Goal: Task Accomplishment & Management: Complete application form

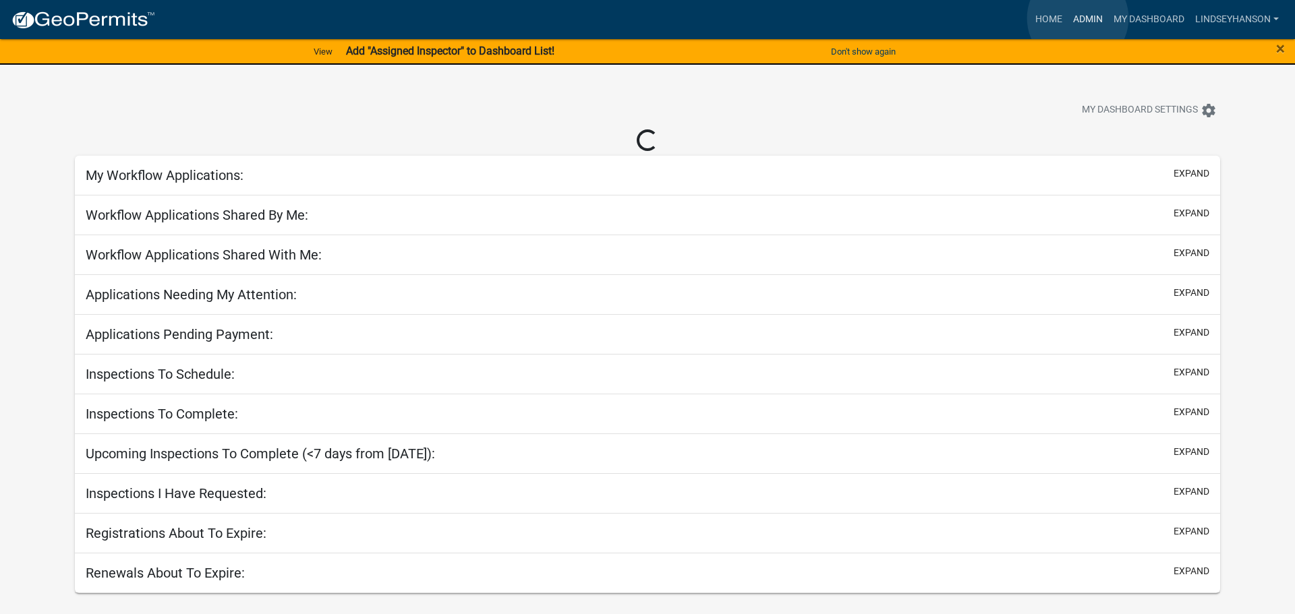
click at [1078, 18] on link "Admin" at bounding box center [1088, 20] width 40 height 26
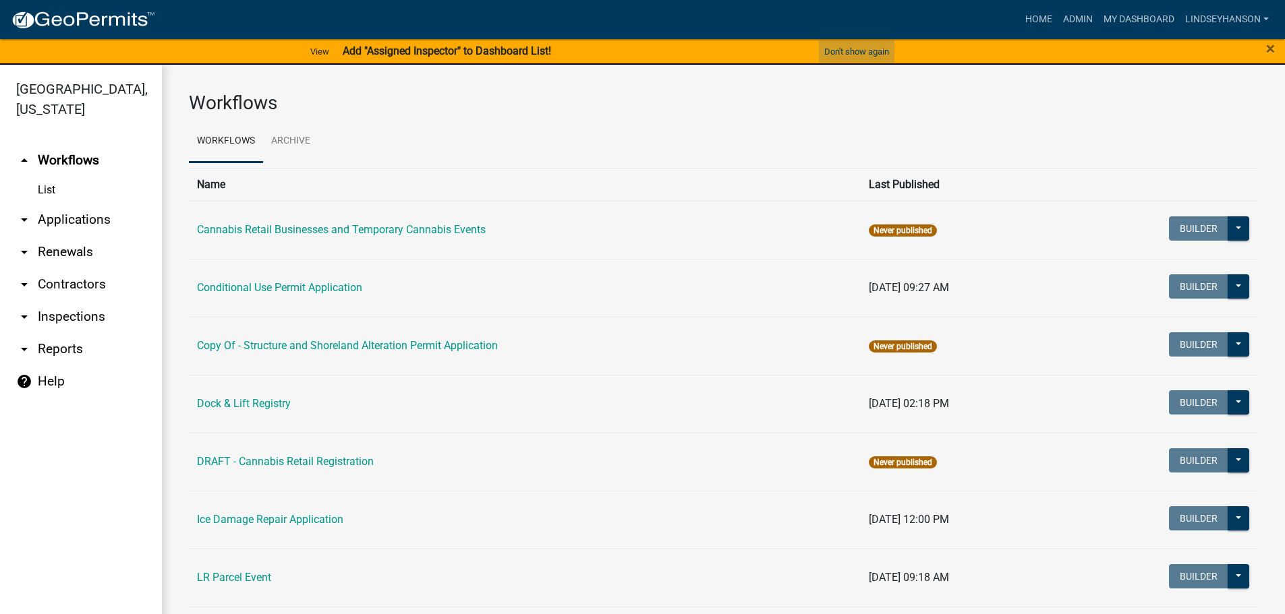
click at [875, 59] on button "Don't show again" at bounding box center [857, 51] width 76 height 22
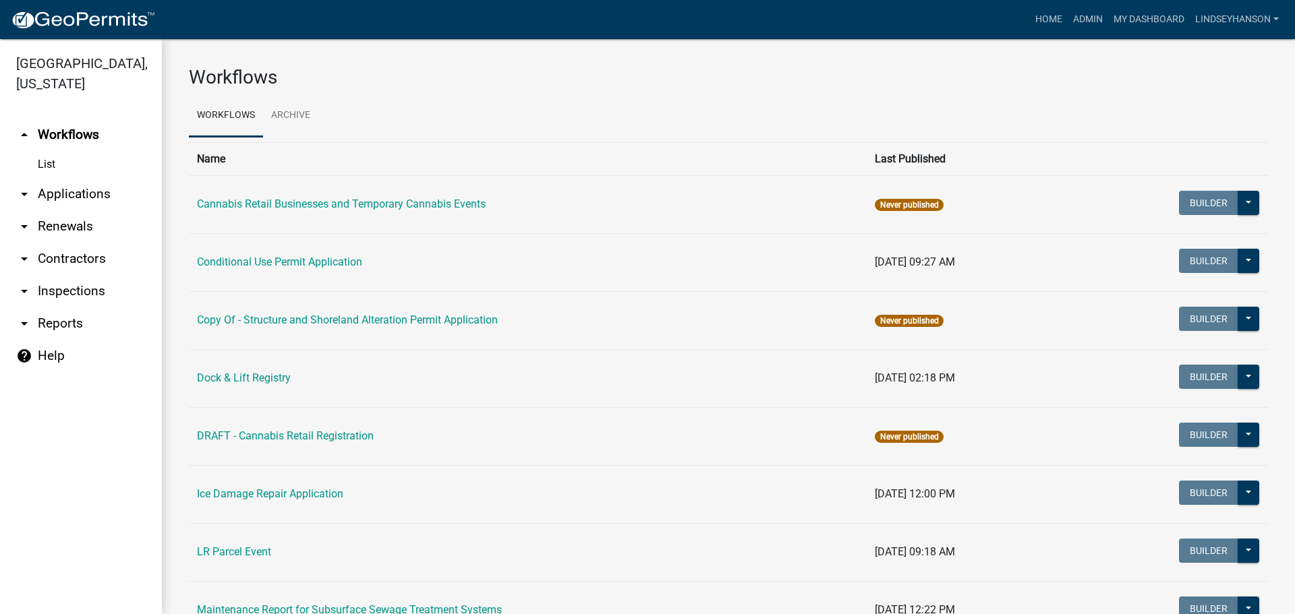
click at [96, 196] on link "arrow_drop_down Applications" at bounding box center [81, 194] width 162 height 32
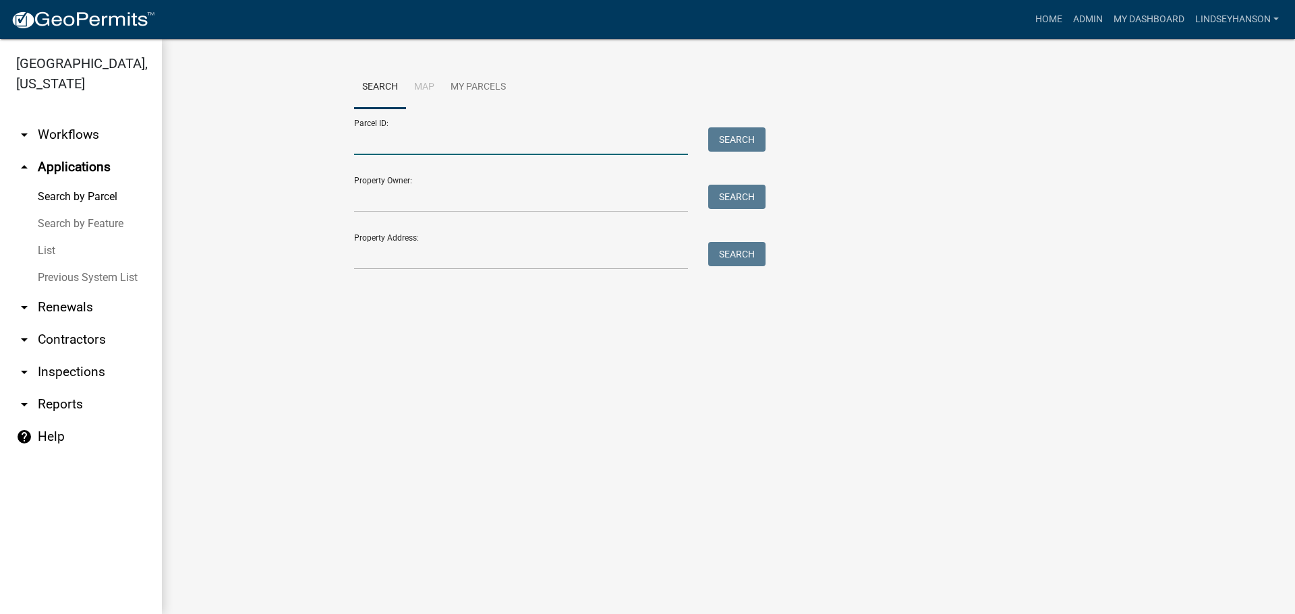
click at [436, 147] on input "Parcel ID:" at bounding box center [521, 141] width 334 height 28
paste input "56000990593000"
type input "56000990593000"
click at [723, 125] on div "Parcel ID: 56000990593000 Search" at bounding box center [556, 132] width 405 height 47
click at [732, 133] on button "Search" at bounding box center [736, 139] width 57 height 24
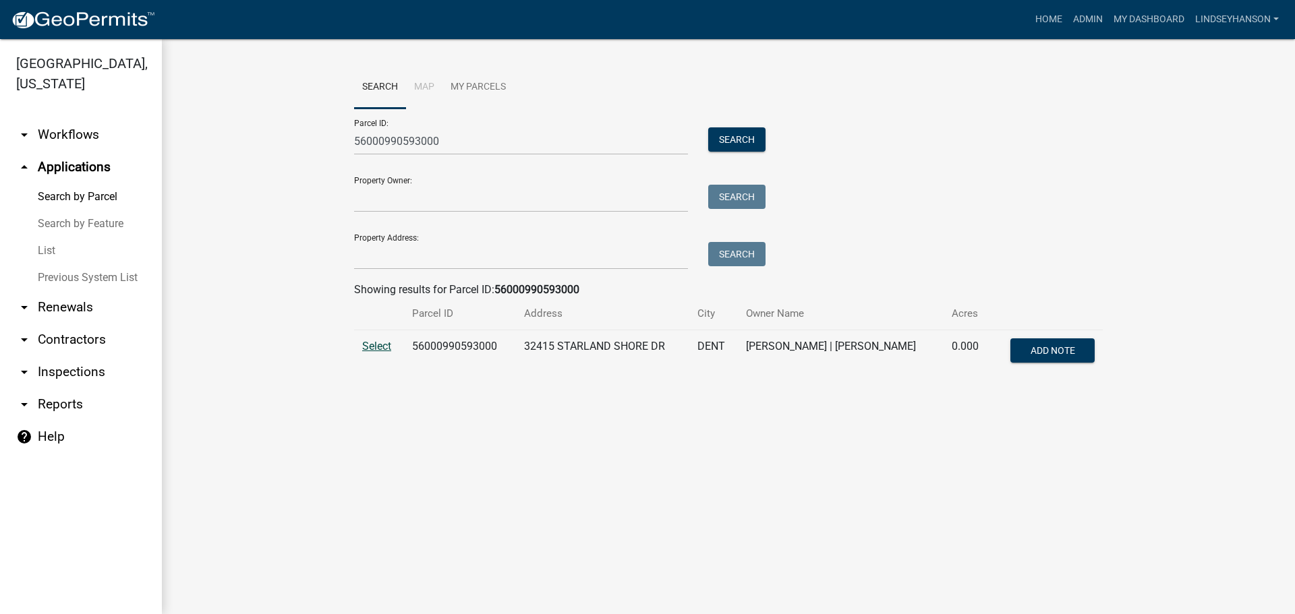
click at [375, 346] on span "Select" at bounding box center [376, 346] width 29 height 13
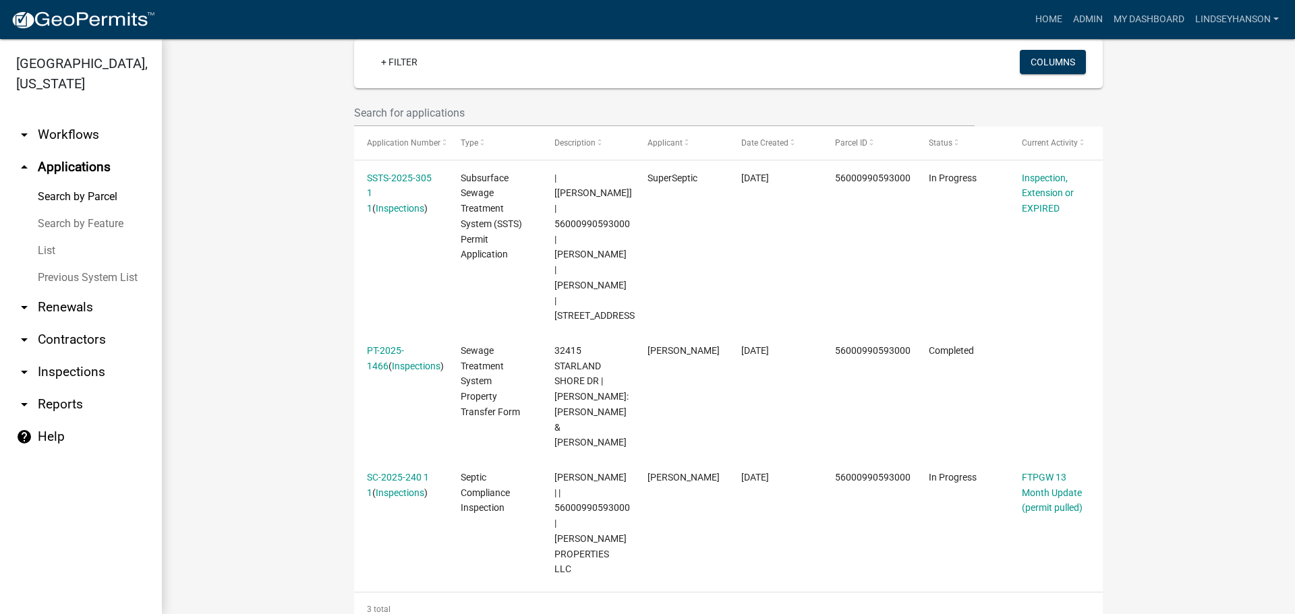
scroll to position [380, 0]
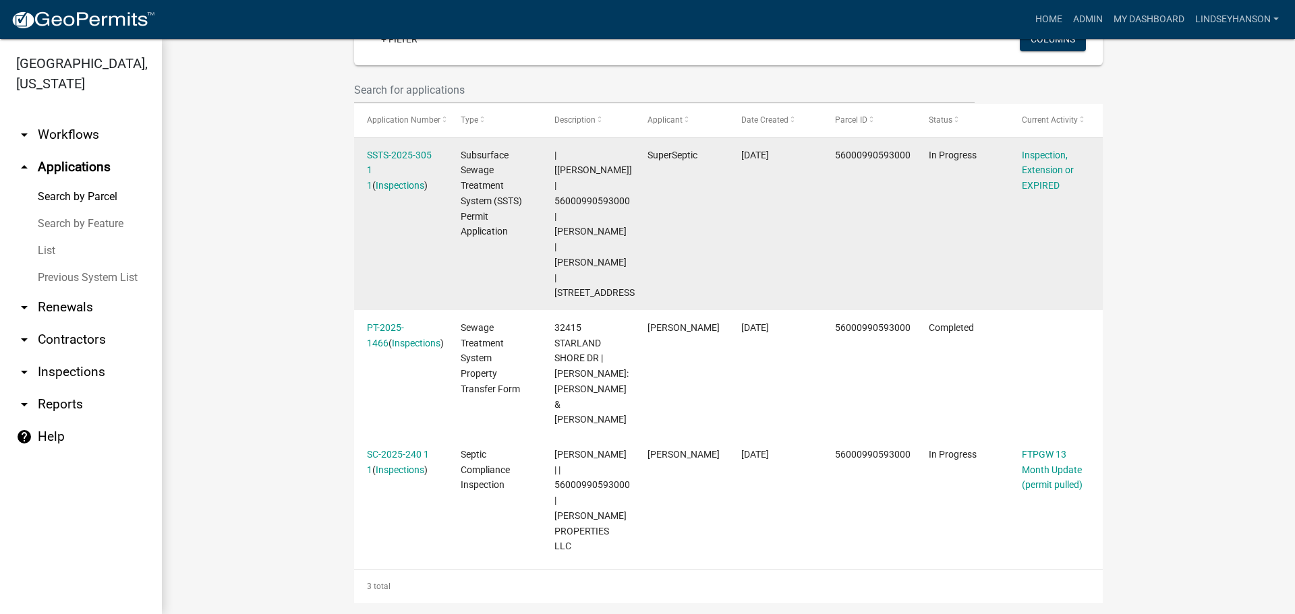
click at [401, 148] on div "SSTS-2025-305 1 1 ( Inspections )" at bounding box center [400, 171] width 67 height 46
click at [400, 154] on link "SSTS-2025-305 1 1" at bounding box center [399, 171] width 65 height 42
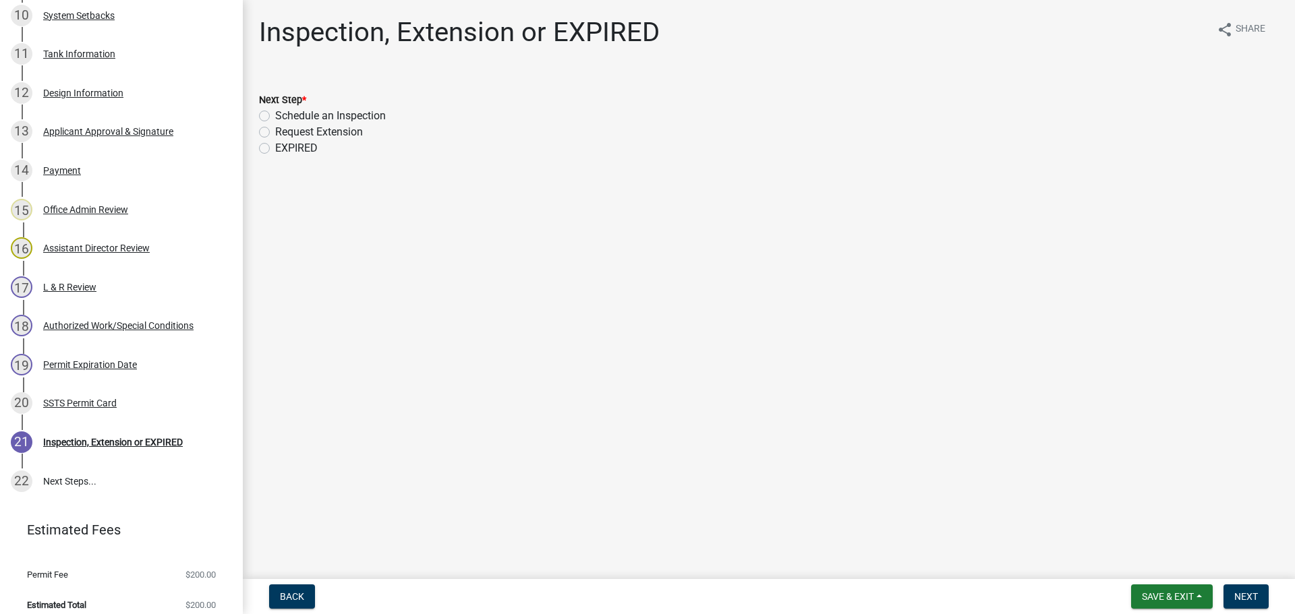
scroll to position [644, 0]
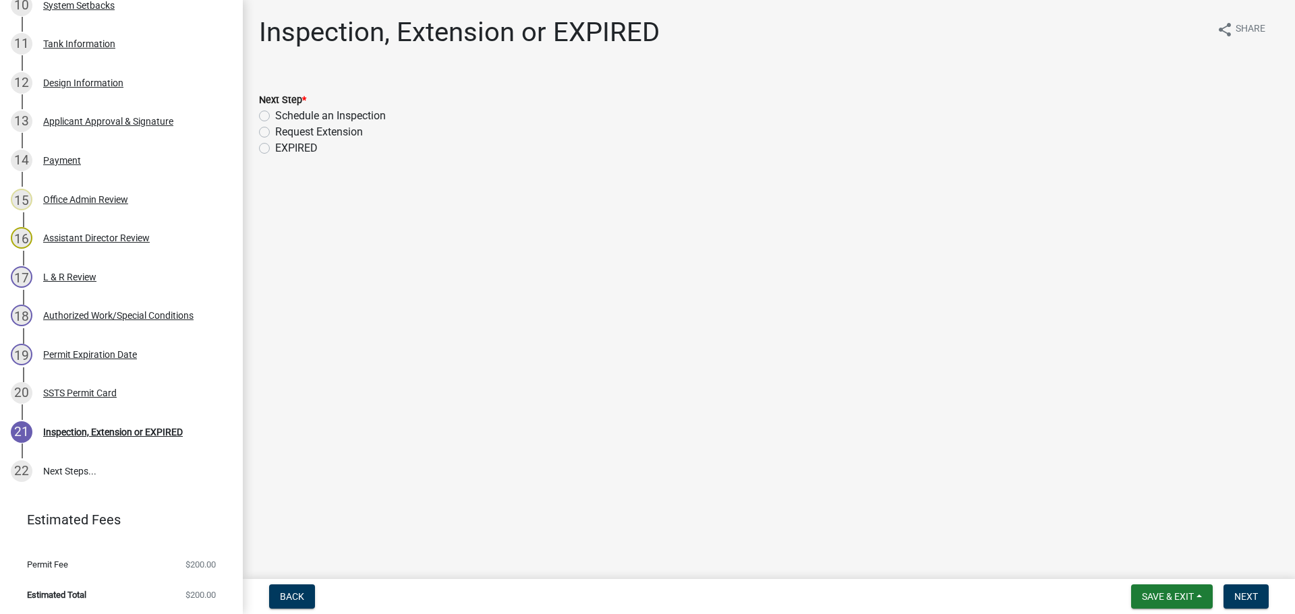
click at [216, 531] on header "Estimated Fees" at bounding box center [121, 520] width 243 height 49
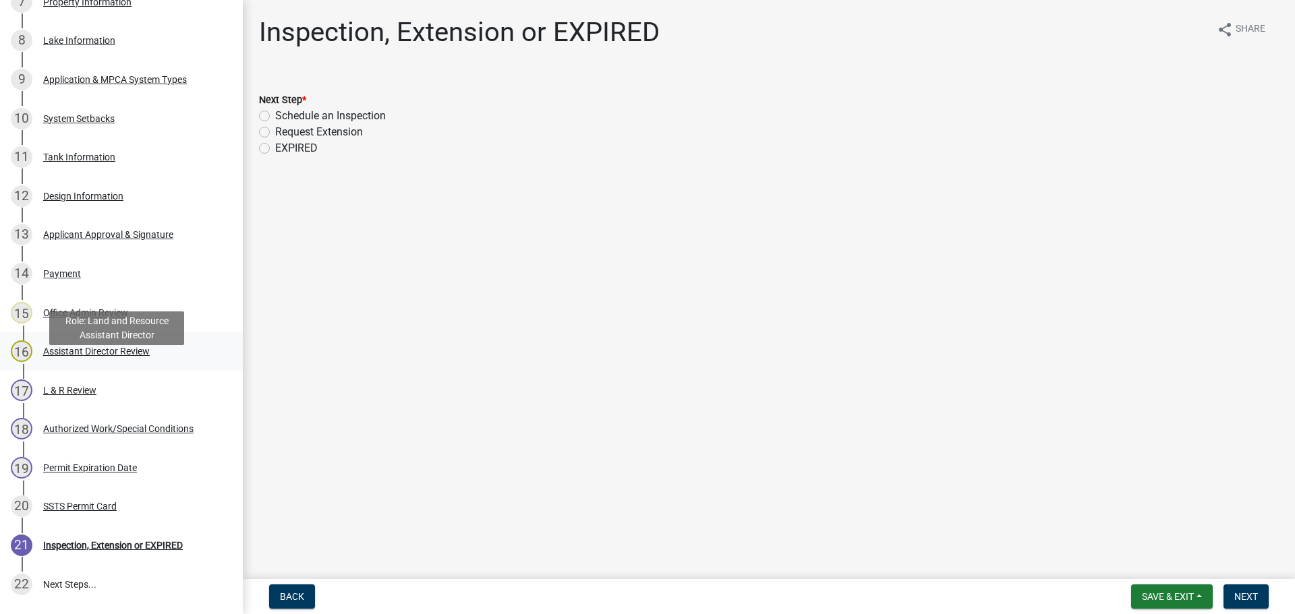
scroll to position [509, 0]
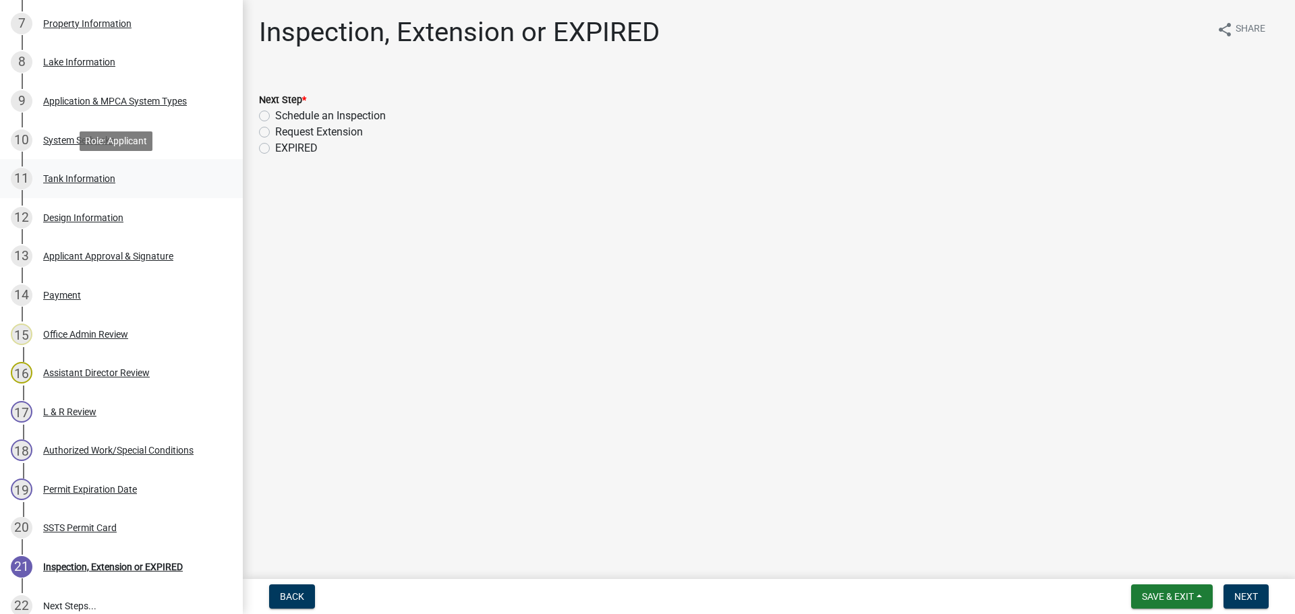
click at [132, 192] on link "11 Tank Information" at bounding box center [121, 178] width 243 height 39
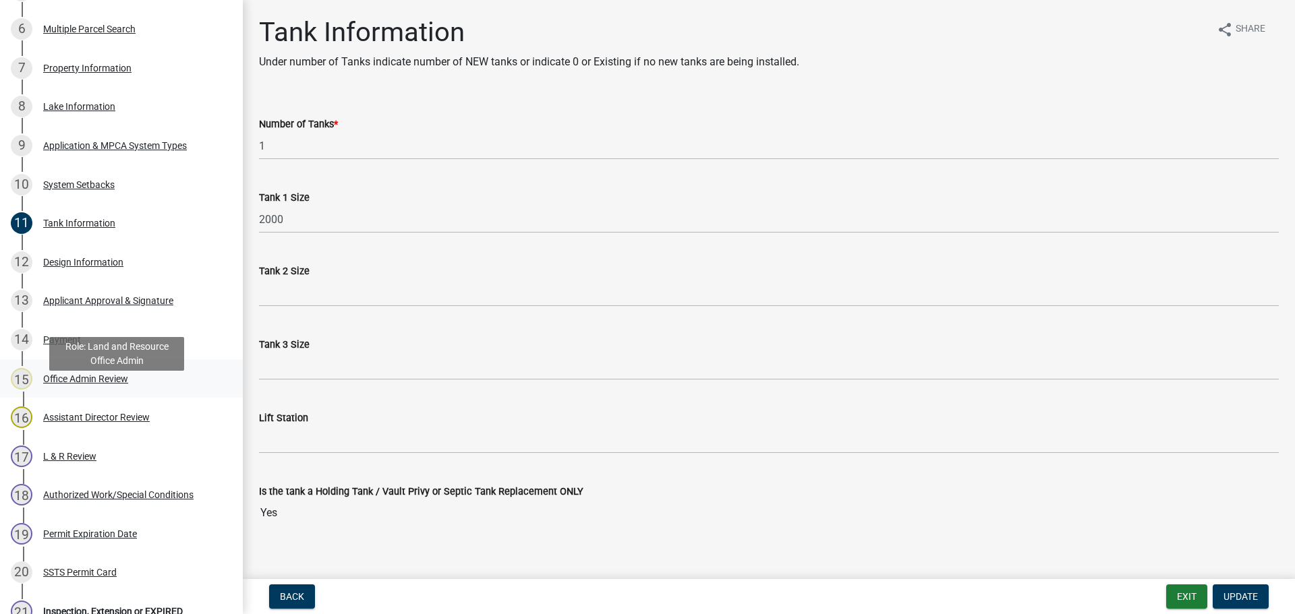
scroll to position [442, 0]
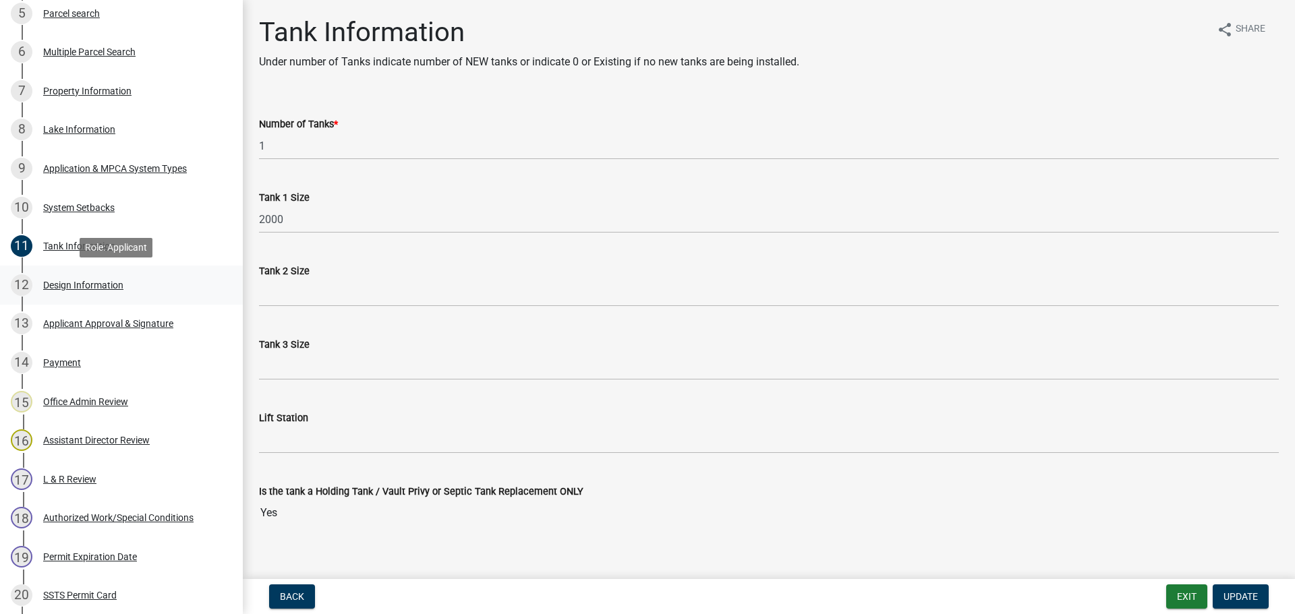
click at [148, 289] on div "12 Design Information" at bounding box center [116, 285] width 210 height 22
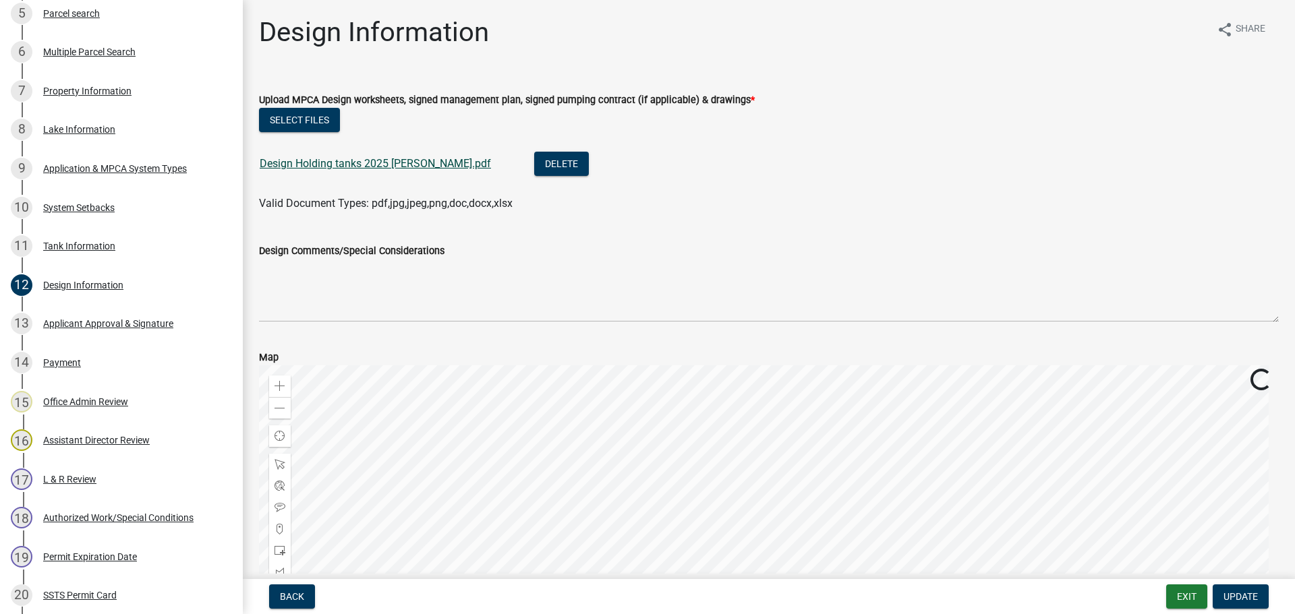
click at [341, 166] on link "Design Holding tanks 2025 [PERSON_NAME].pdf" at bounding box center [375, 163] width 231 height 13
click at [138, 350] on link "14 Payment" at bounding box center [121, 362] width 243 height 39
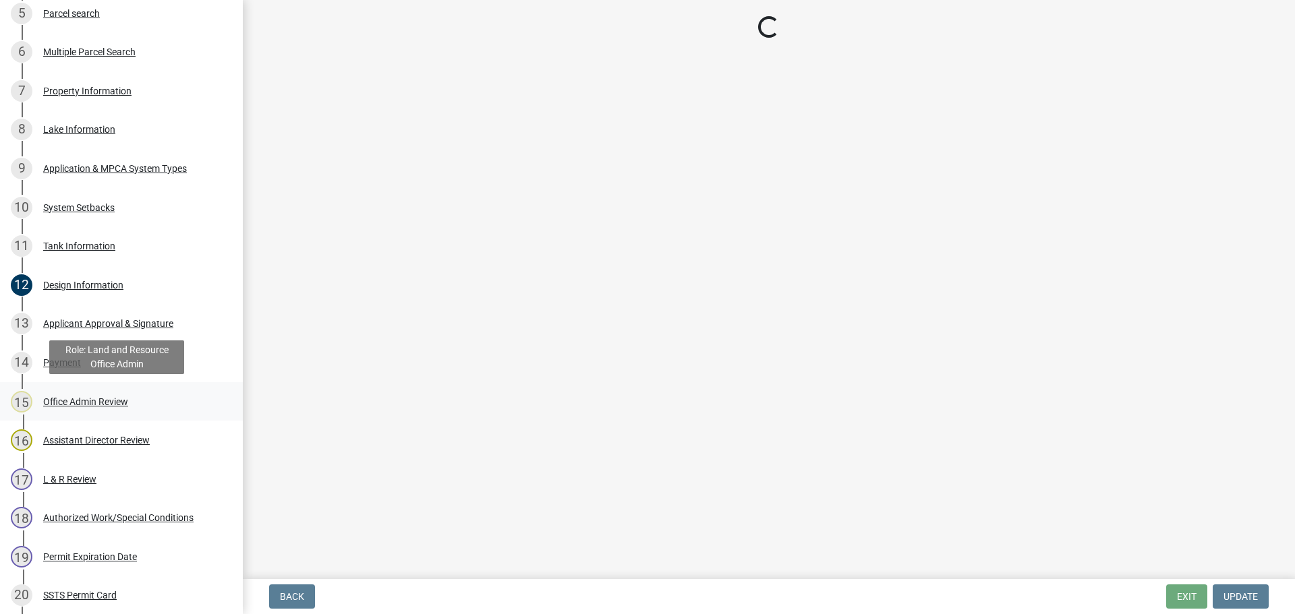
click at [127, 411] on div "15 Office Admin Review" at bounding box center [116, 402] width 210 height 22
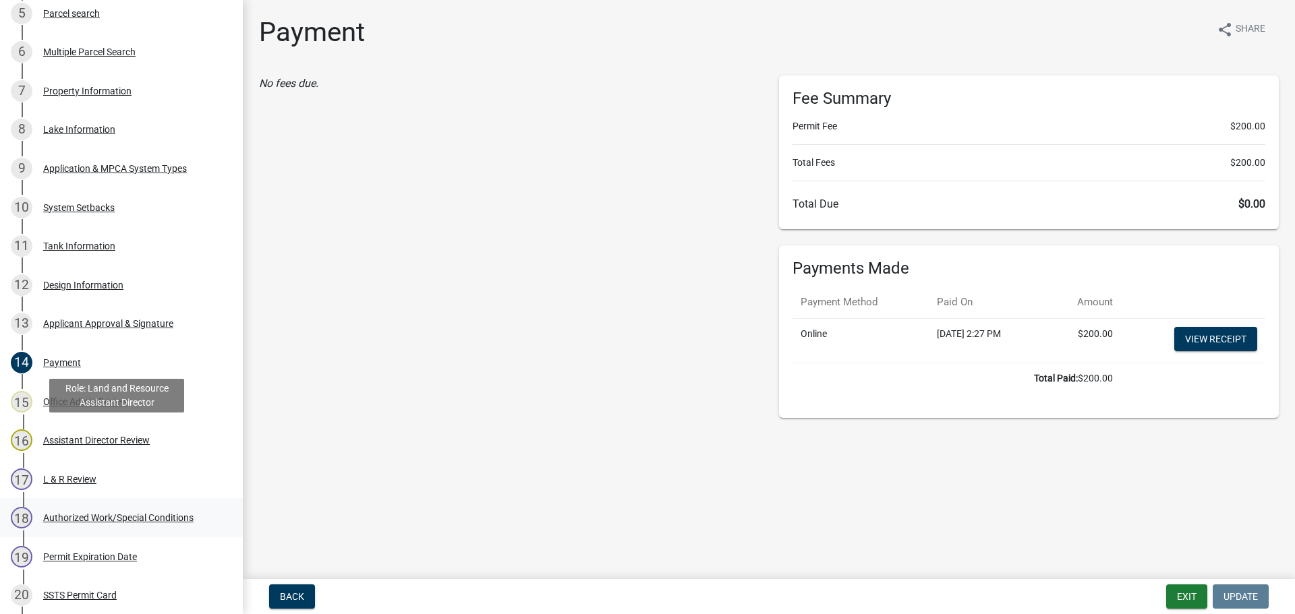
select select "587f38f5-c90e-4c12-9e10-d3e23909bbca"
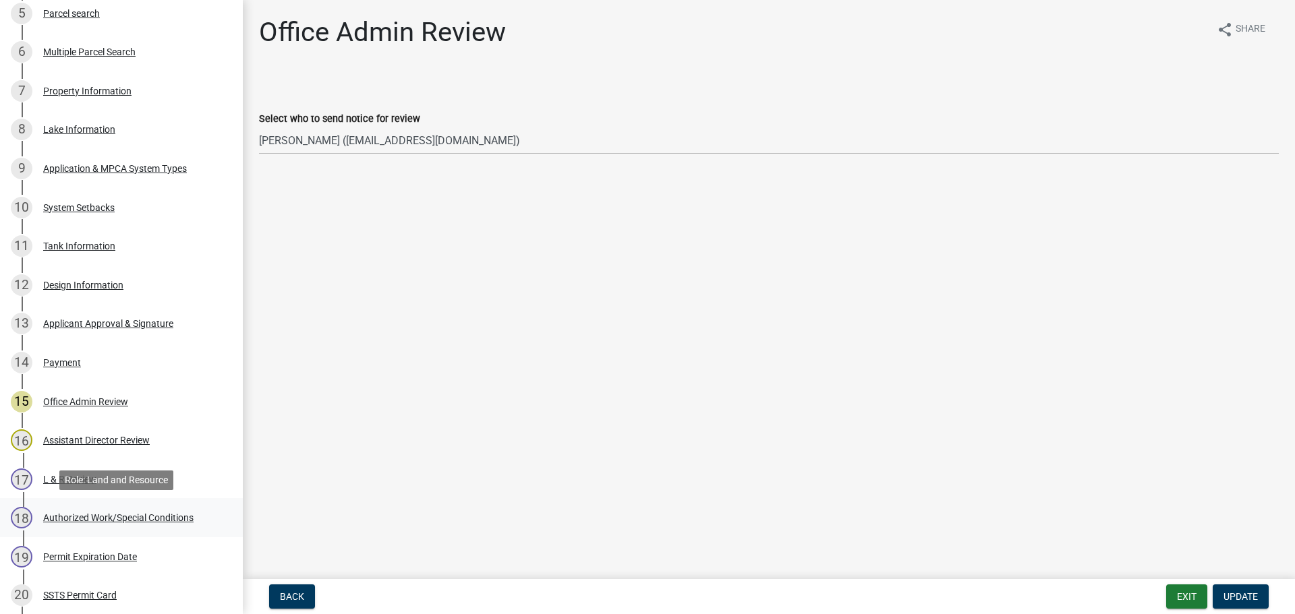
click at [156, 533] on link "18 Authorized Work/Special Conditions" at bounding box center [121, 517] width 243 height 39
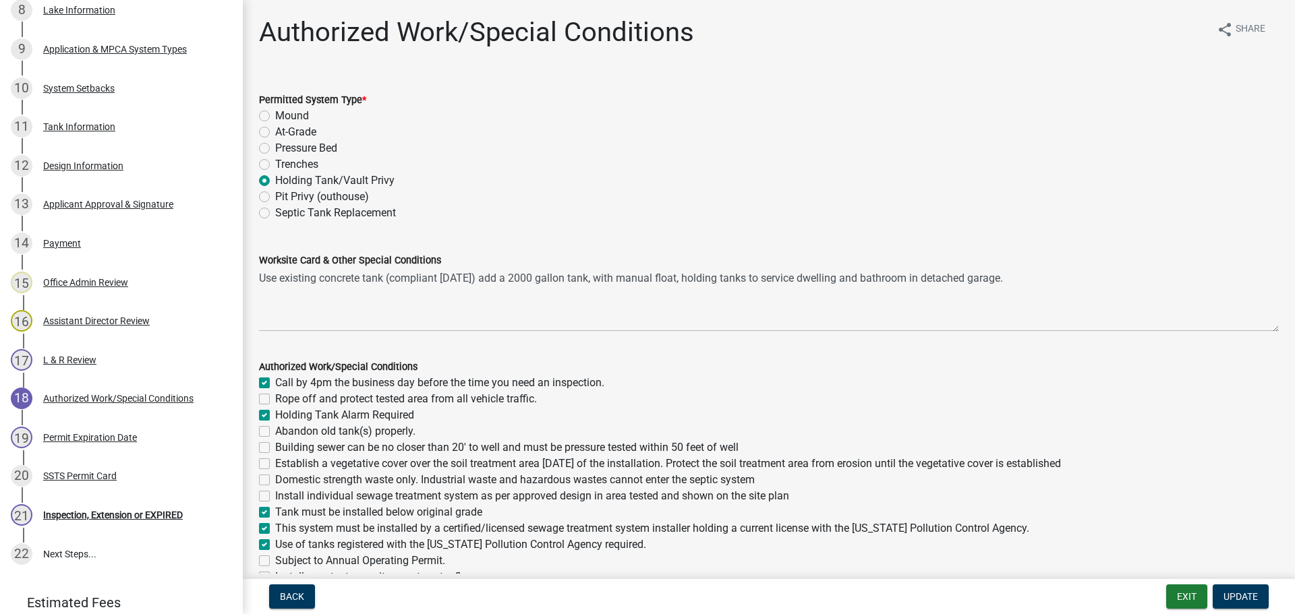
scroll to position [577, 0]
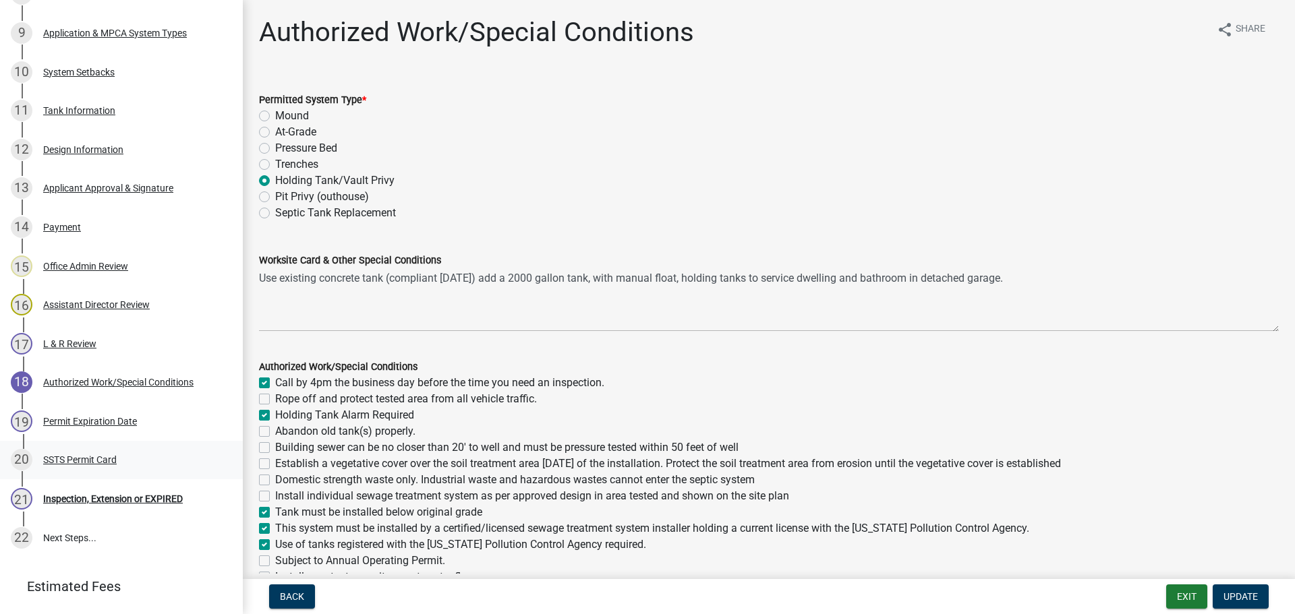
click at [114, 460] on div "SSTS Permit Card" at bounding box center [80, 459] width 74 height 9
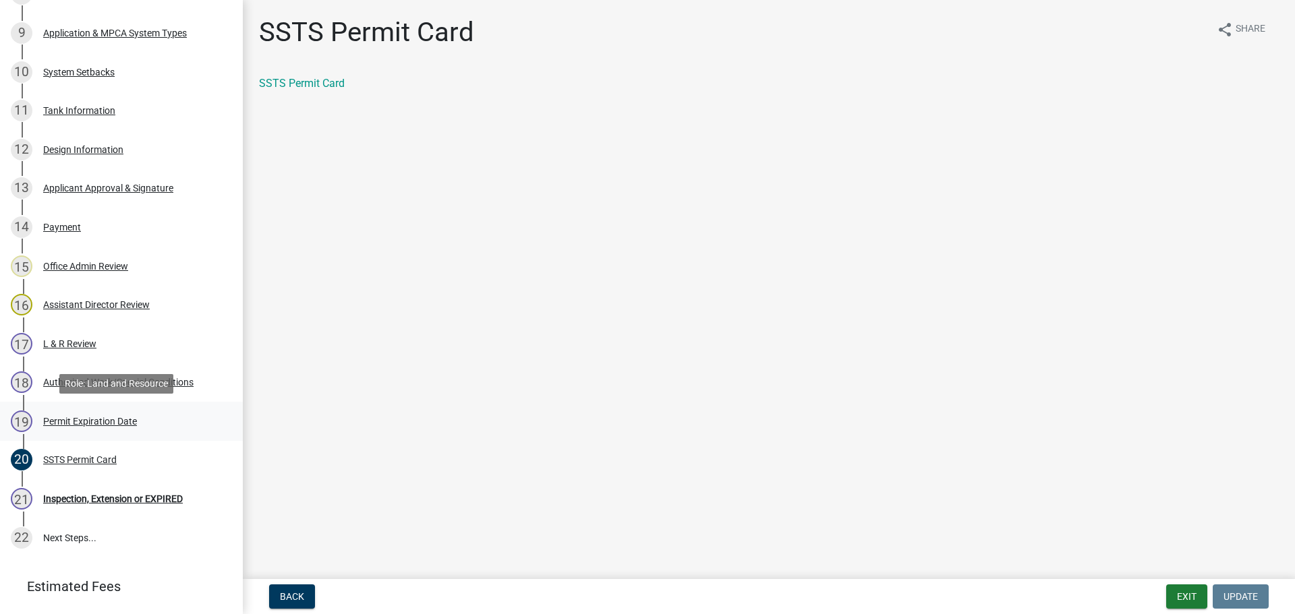
click at [136, 424] on div "Permit Expiration Date" at bounding box center [90, 421] width 94 height 9
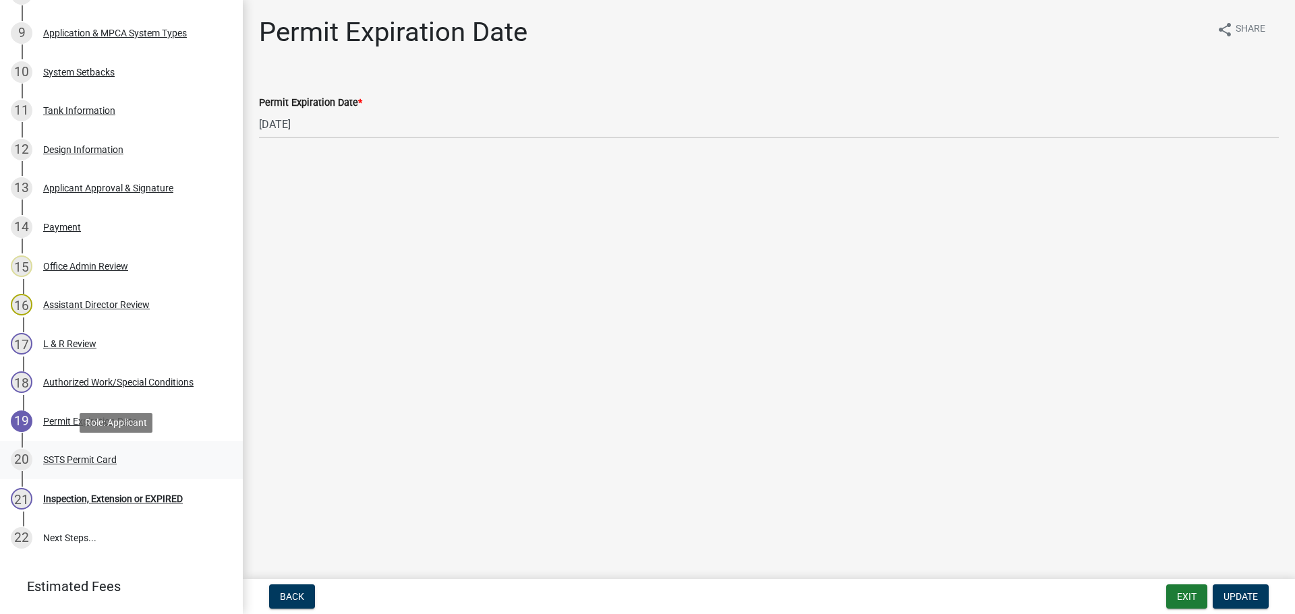
click at [125, 467] on div "20 SSTS Permit Card" at bounding box center [116, 460] width 210 height 22
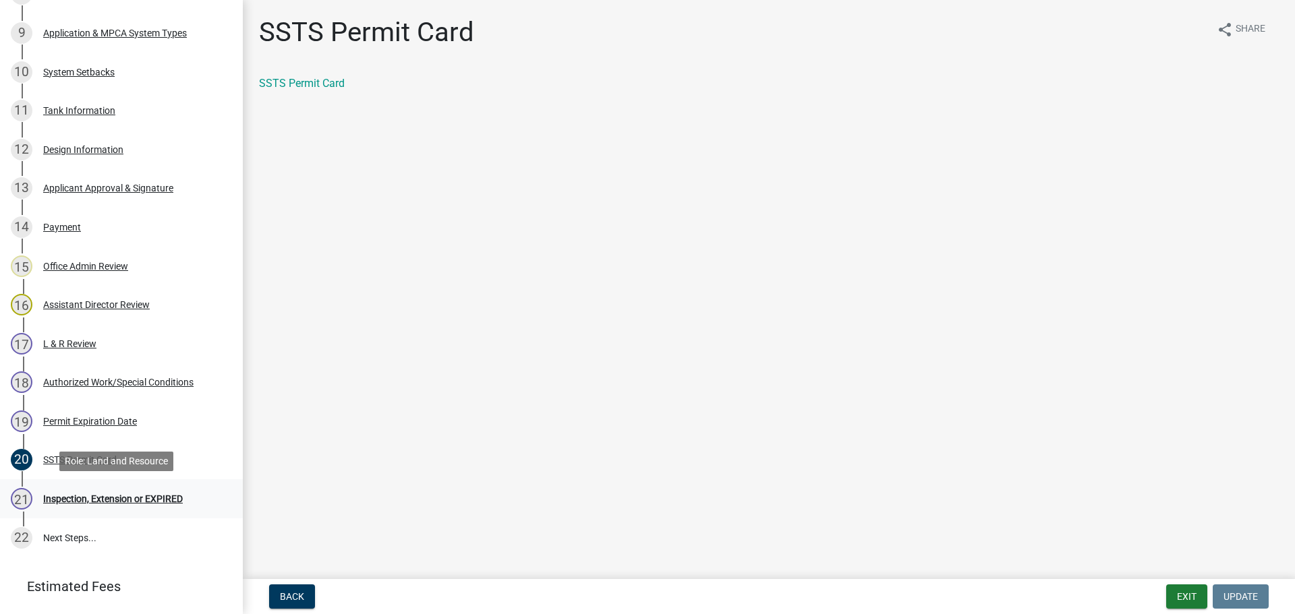
click at [129, 491] on div "21 Inspection, Extension or EXPIRED" at bounding box center [116, 499] width 210 height 22
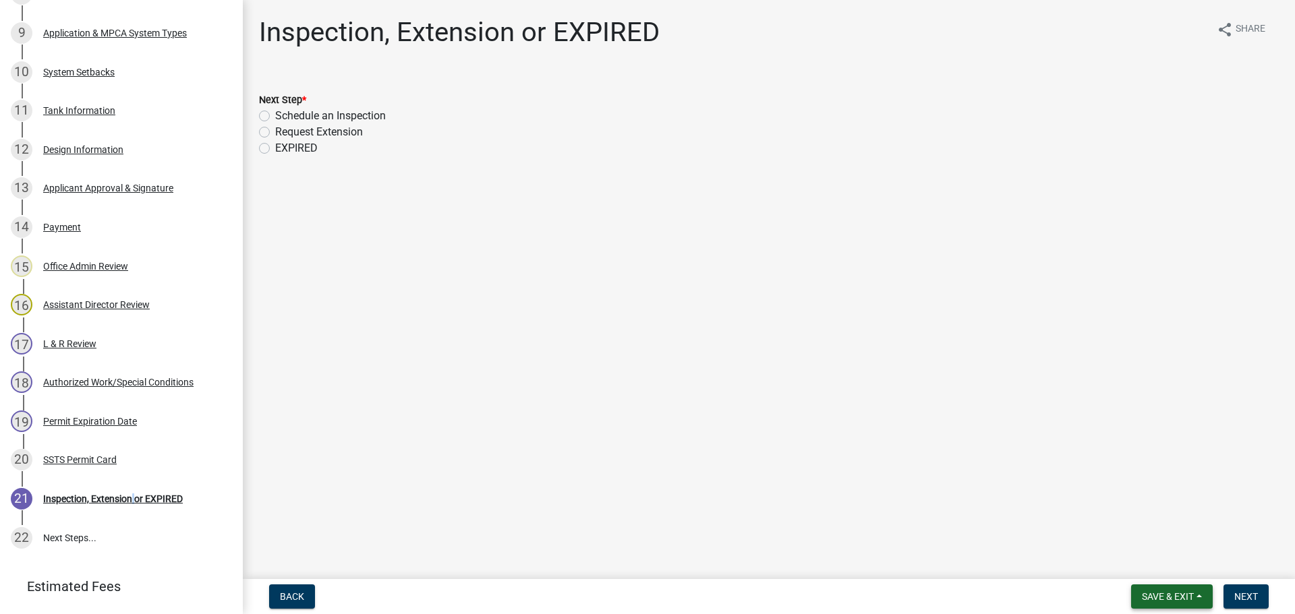
click at [1149, 594] on span "Save & Exit" at bounding box center [1168, 596] width 52 height 11
click at [1148, 571] on button "Save & Exit" at bounding box center [1159, 562] width 108 height 32
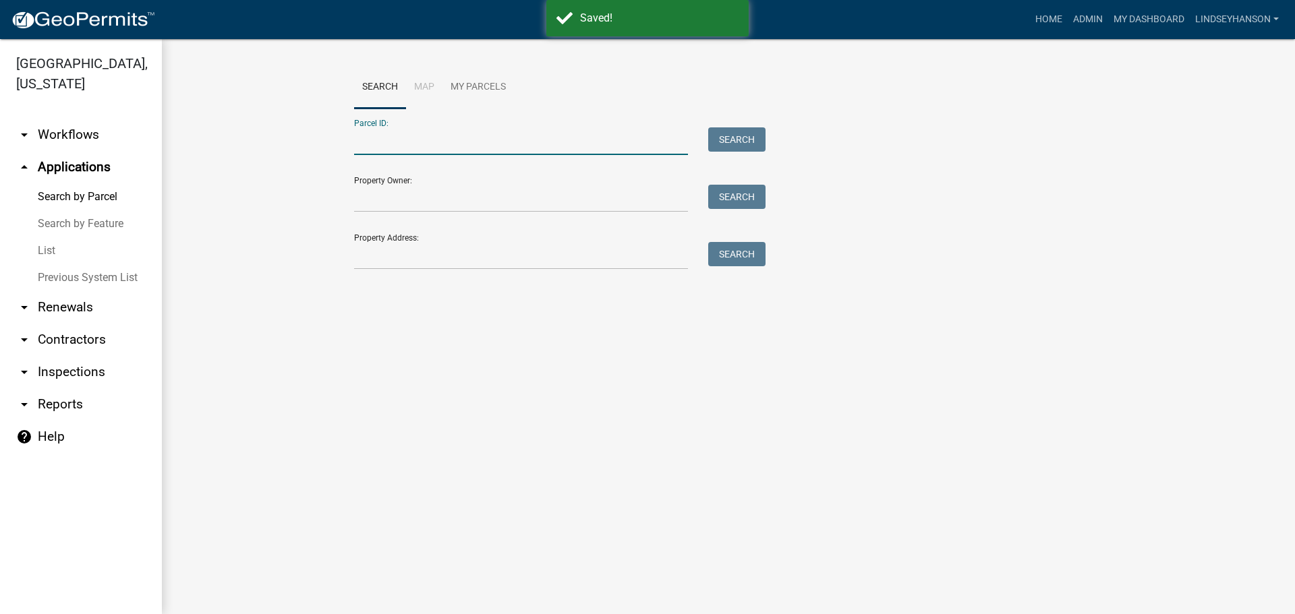
click at [475, 152] on input "Parcel ID:" at bounding box center [521, 141] width 334 height 28
paste input "56000990593000"
type input "56000990593000"
click at [724, 132] on button "Search" at bounding box center [736, 139] width 57 height 24
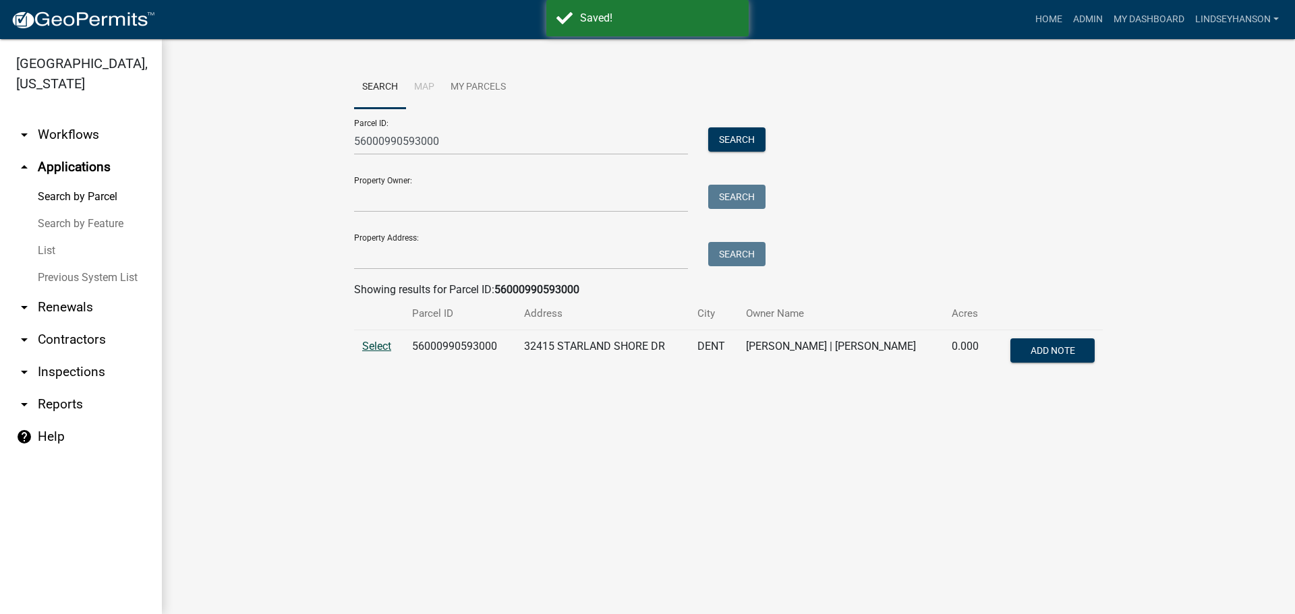
click at [381, 348] on span "Select" at bounding box center [376, 346] width 29 height 13
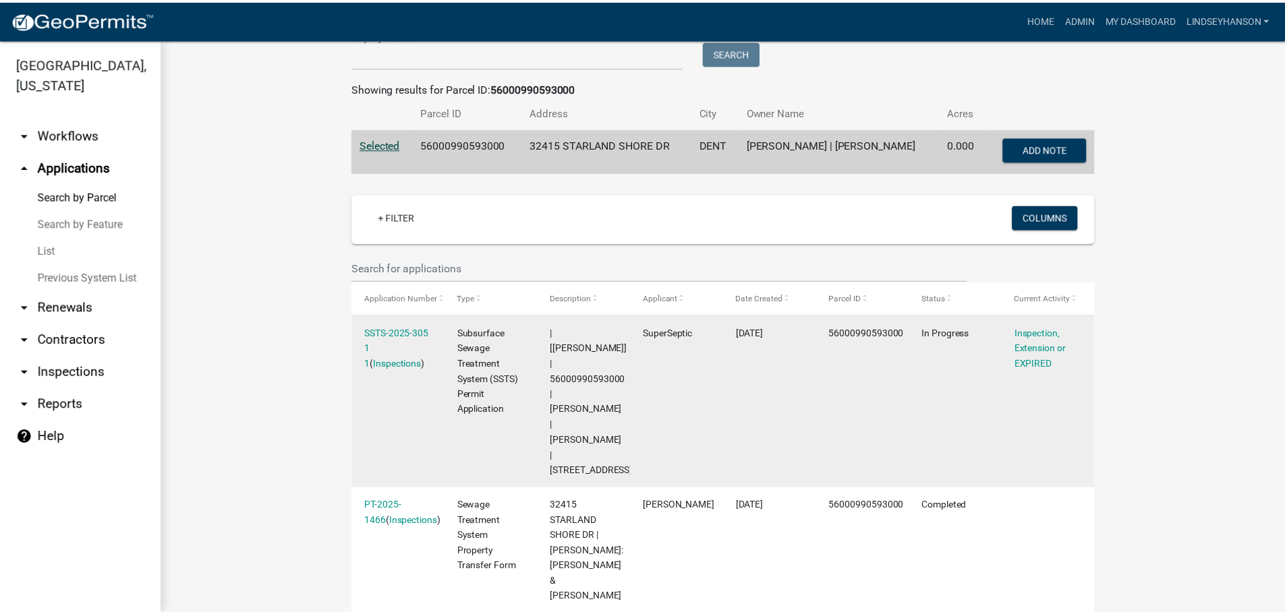
scroll to position [202, 0]
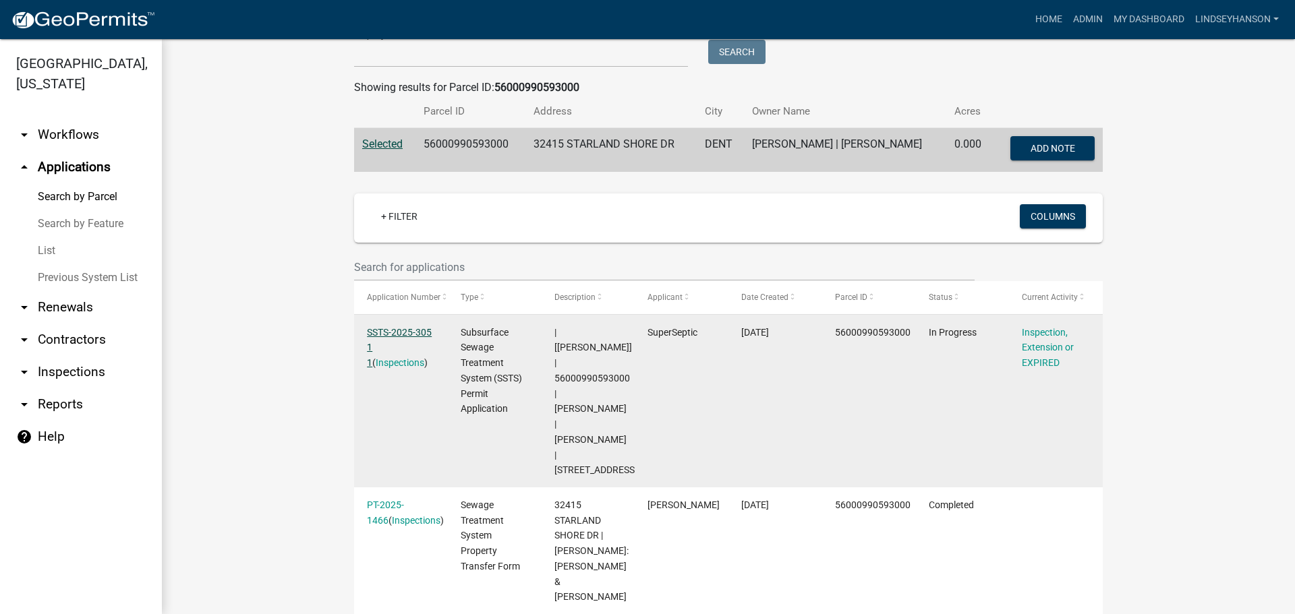
click at [413, 327] on link "SSTS-2025-305 1 1" at bounding box center [399, 348] width 65 height 42
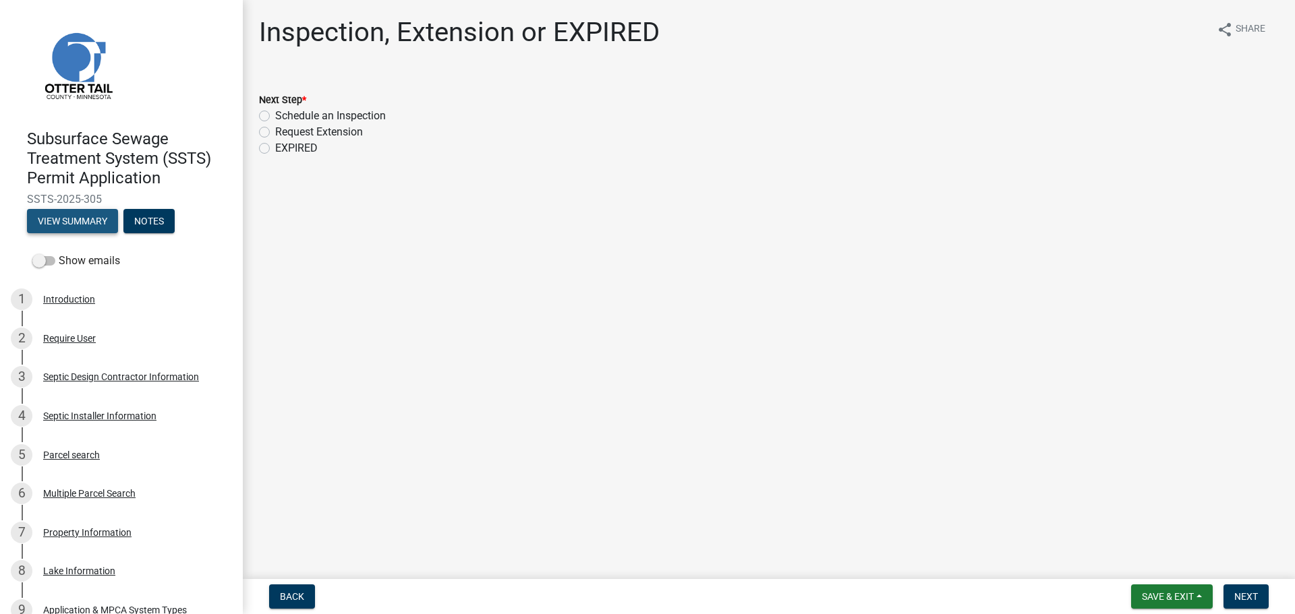
click at [88, 224] on button "View Summary" at bounding box center [72, 221] width 91 height 24
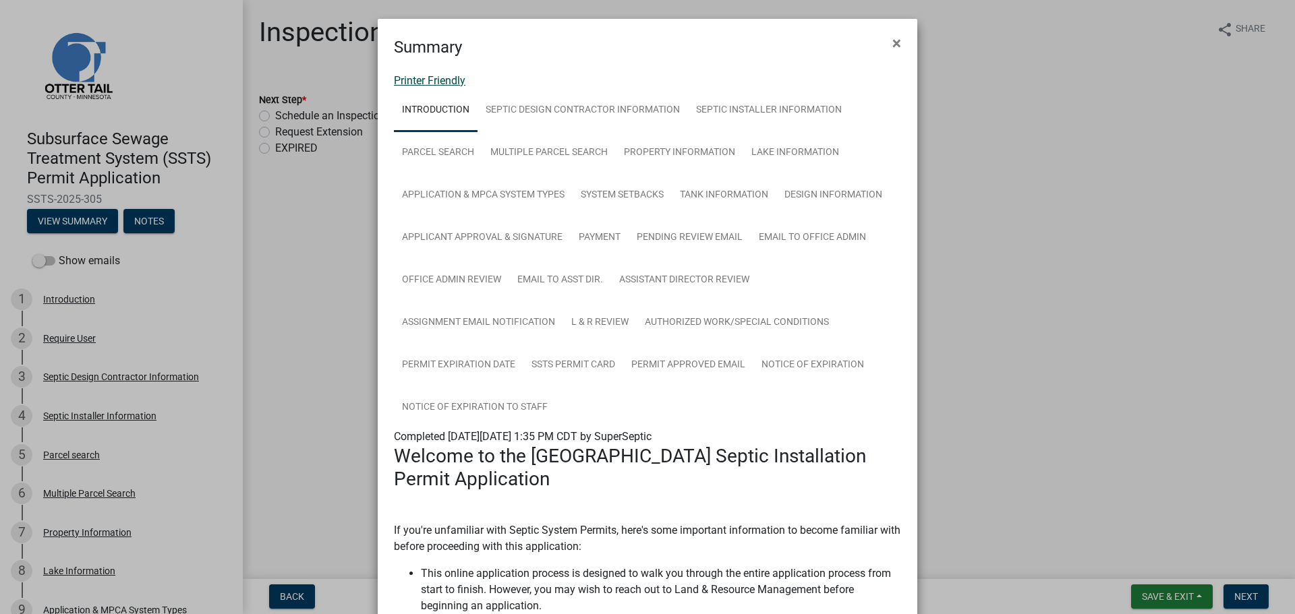
click at [431, 86] on link "Printer Friendly" at bounding box center [429, 80] width 71 height 13
click at [892, 40] on span "×" at bounding box center [896, 43] width 9 height 19
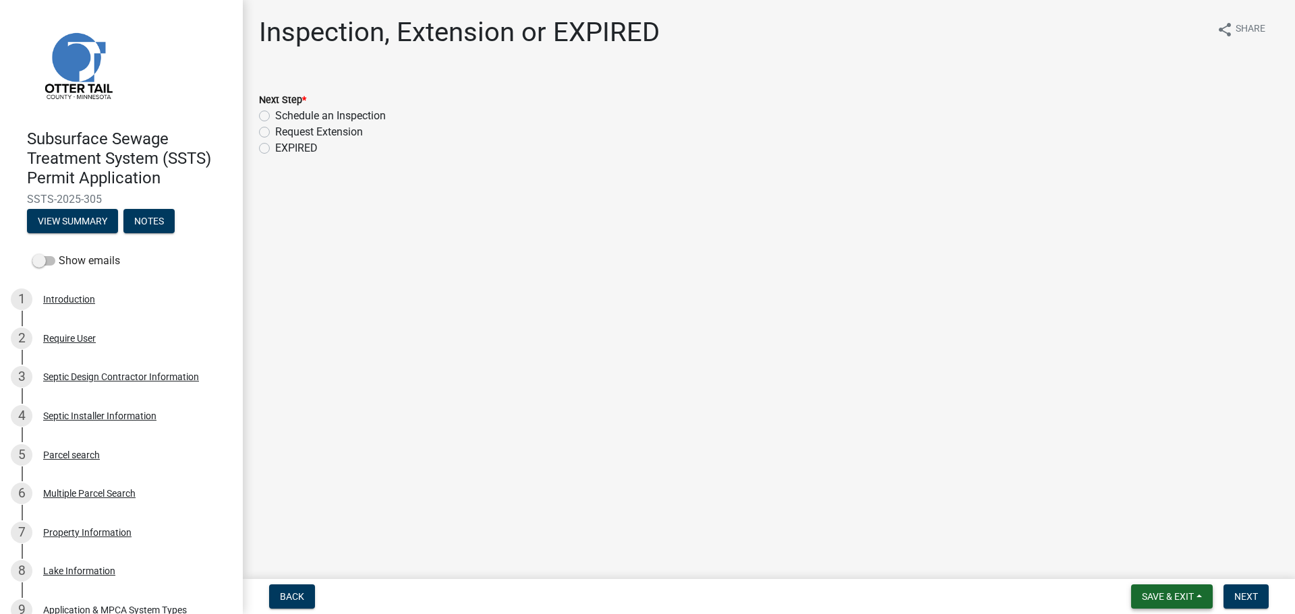
click at [1160, 605] on button "Save & Exit" at bounding box center [1172, 597] width 82 height 24
click at [1160, 571] on button "Save & Exit" at bounding box center [1159, 562] width 108 height 32
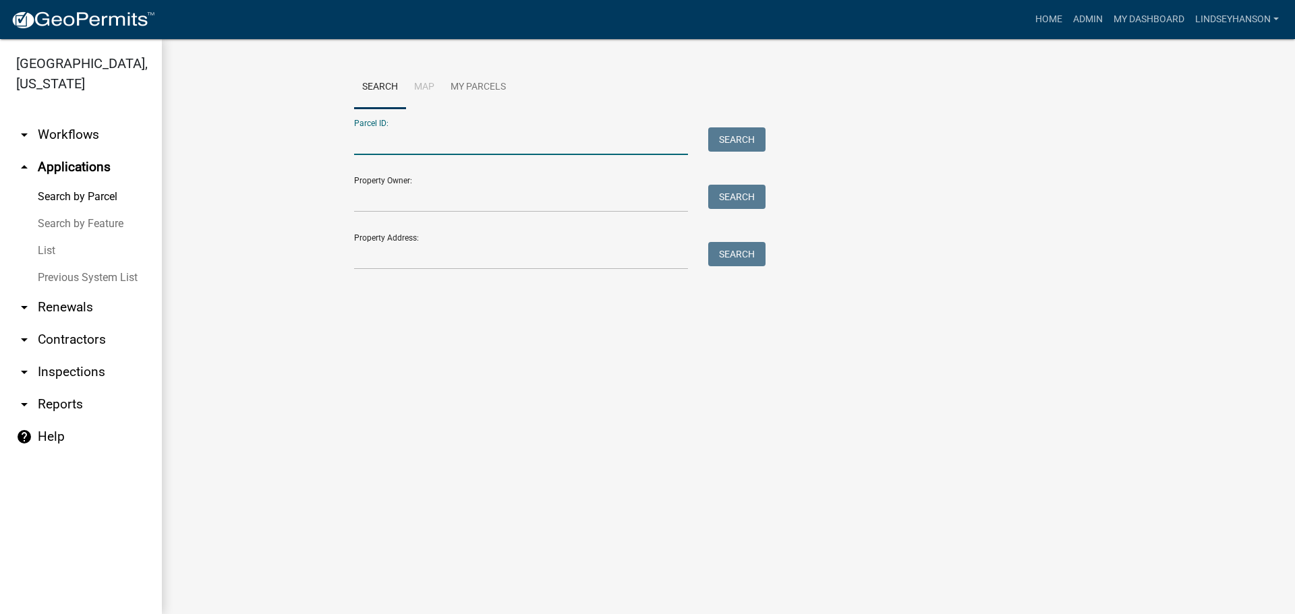
click at [426, 128] on input "Parcel ID:" at bounding box center [521, 141] width 334 height 28
click at [1268, 15] on link "Lindseyhanson" at bounding box center [1237, 20] width 94 height 26
click at [1208, 131] on link "Logout" at bounding box center [1230, 131] width 108 height 32
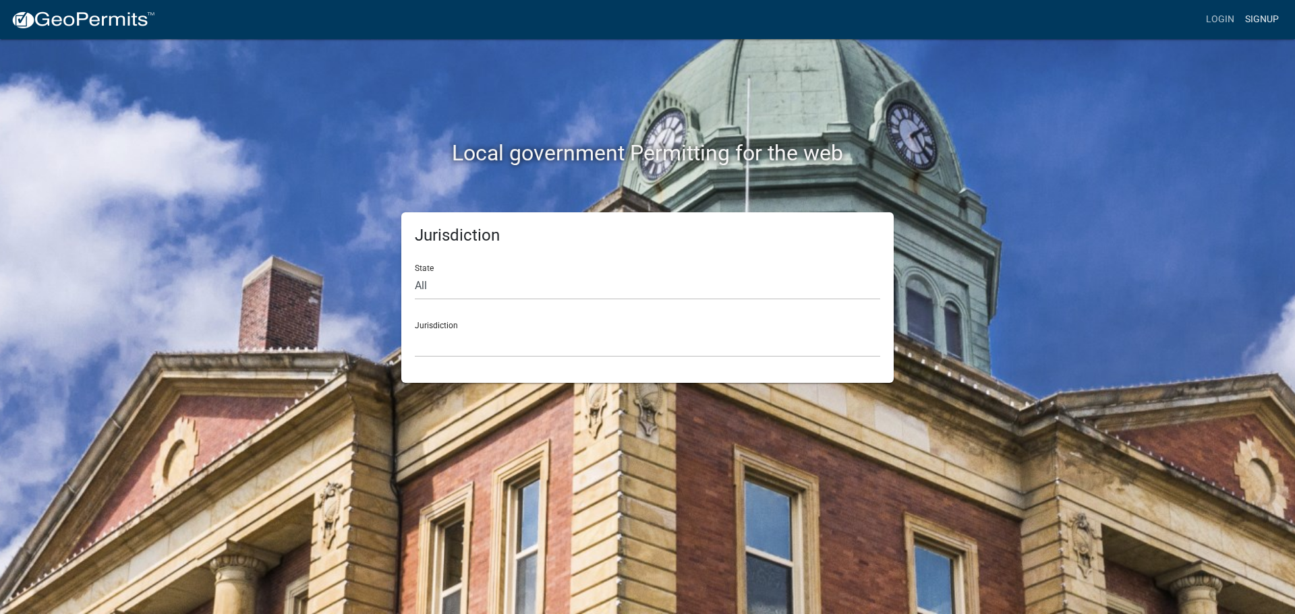
click at [1262, 22] on link "Signup" at bounding box center [1261, 20] width 45 height 26
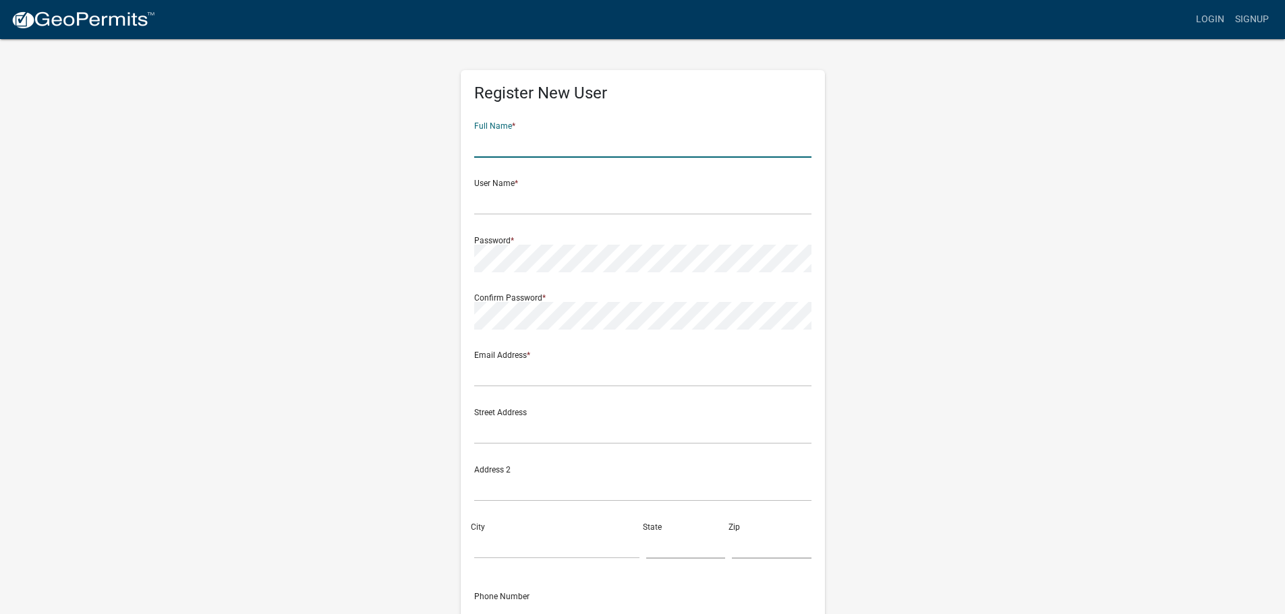
click at [526, 137] on input "text" at bounding box center [642, 144] width 337 height 28
type input "d"
type input "[PERSON_NAME]"
click at [498, 199] on input "text" at bounding box center [642, 201] width 337 height 28
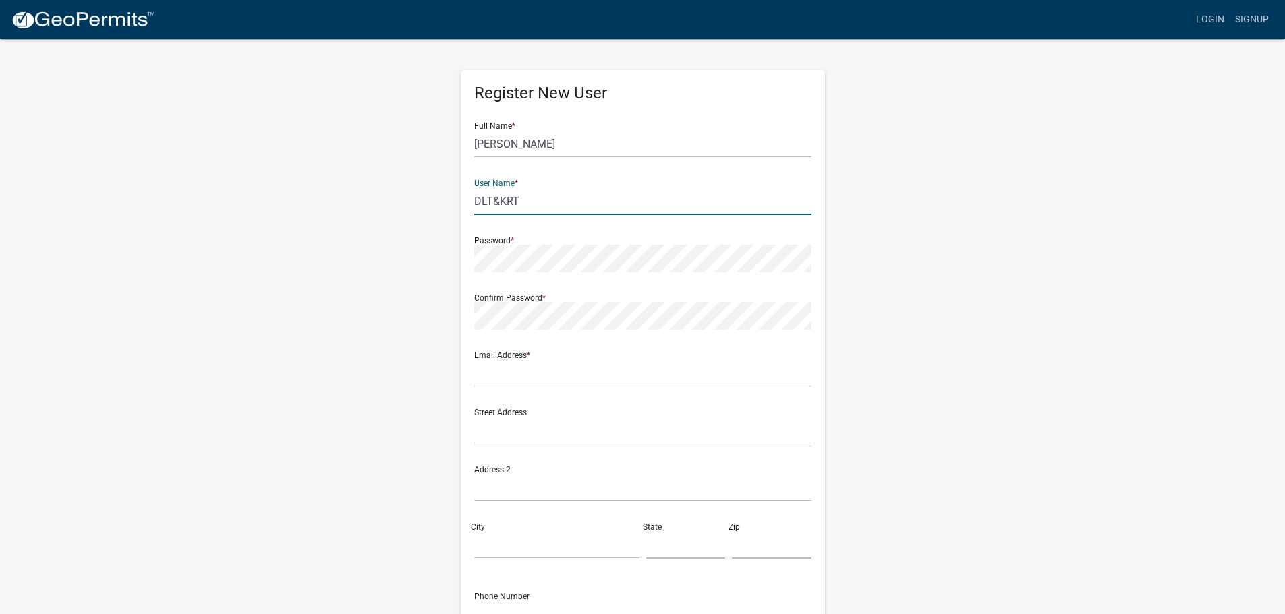
type input "DLT&KRT"
click at [474, 366] on div "Email Address *" at bounding box center [642, 364] width 337 height 47
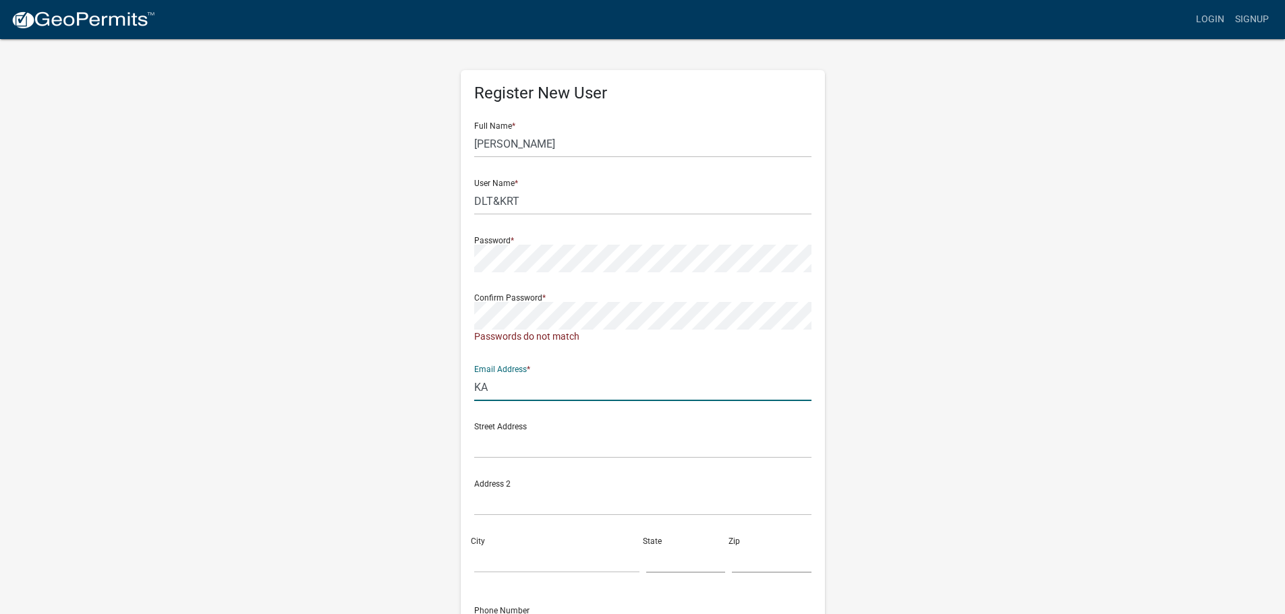
type input "K"
type input "[EMAIL_ADDRESS][DOMAIN_NAME]"
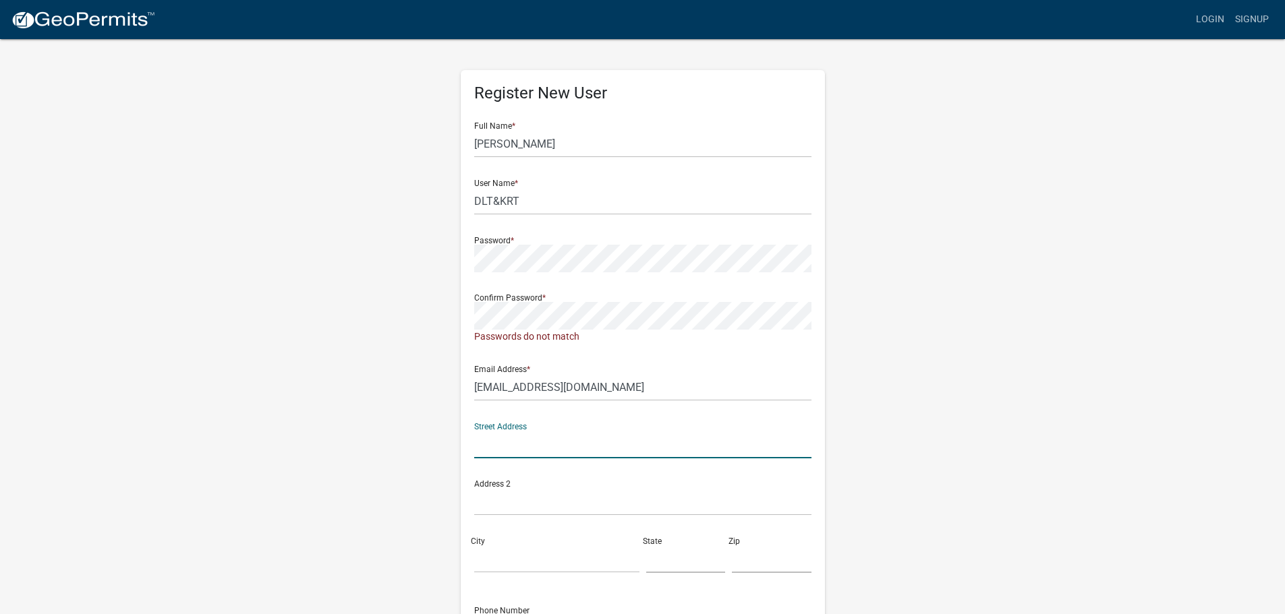
click at [482, 443] on input "text" at bounding box center [642, 445] width 337 height 28
type input "[STREET_ADDRESS]"
click at [481, 536] on div "City" at bounding box center [557, 550] width 172 height 47
click at [482, 539] on div "City" at bounding box center [557, 550] width 172 height 47
click at [479, 546] on input "City" at bounding box center [556, 560] width 165 height 28
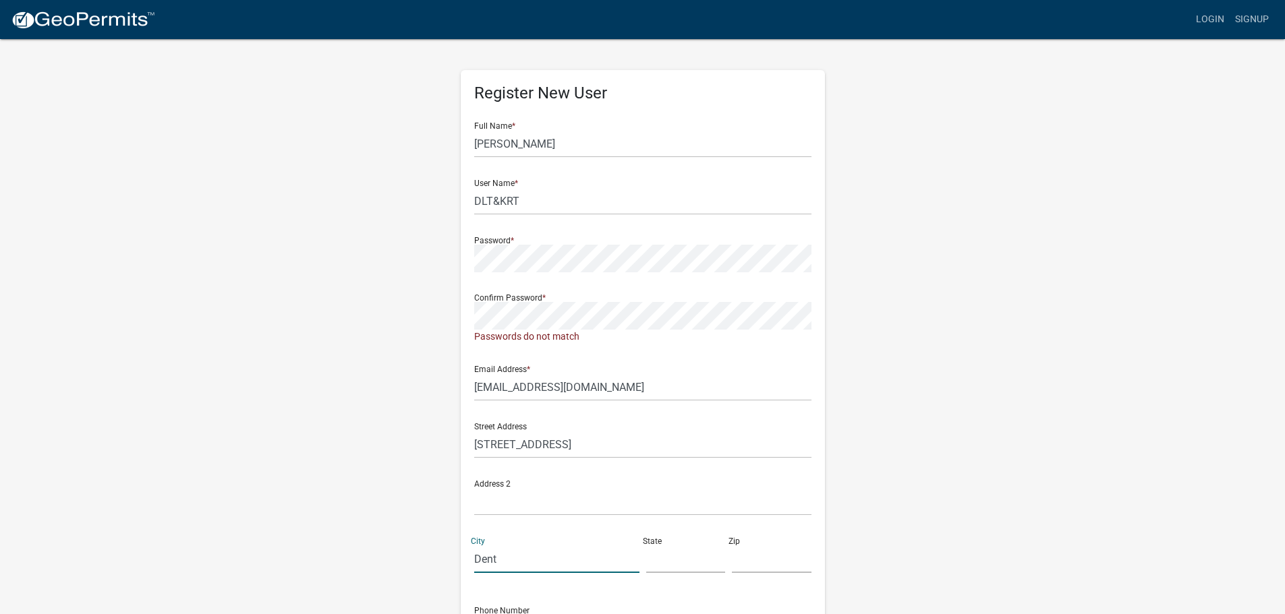
type input "Dent"
click at [670, 556] on input "text" at bounding box center [686, 560] width 80 height 28
type input "MN"
click at [756, 560] on input "text" at bounding box center [772, 560] width 80 height 28
type input "56528"
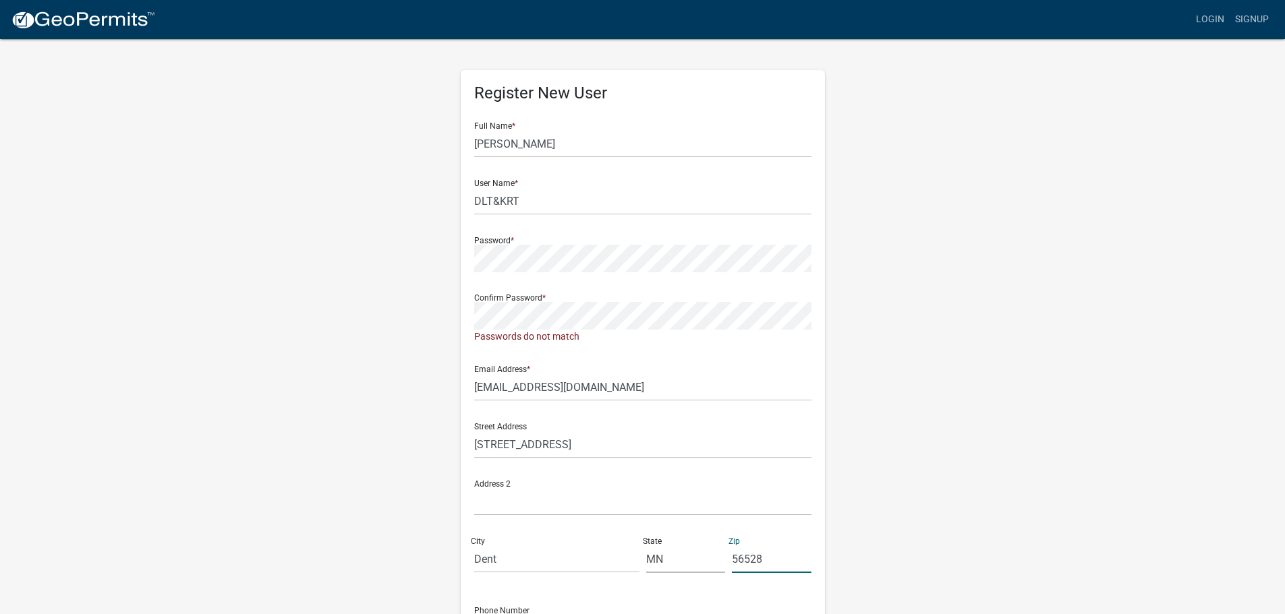
click at [1144, 490] on wm-register-view "more_horiz Login Signup Register New User Full Name * [PERSON_NAME] User Name *…" at bounding box center [642, 386] width 1285 height 773
drag, startPoint x: 1140, startPoint y: 450, endPoint x: 1132, endPoint y: 423, distance: 28.8
click at [1133, 426] on wm-register-view "more_horiz Login Signup Register New User Full Name * [PERSON_NAME] User Name *…" at bounding box center [642, 386] width 1285 height 773
drag, startPoint x: 1103, startPoint y: 376, endPoint x: 1093, endPoint y: 210, distance: 166.2
click at [1092, 221] on wm-register-view "more_horiz Login Signup Register New User Full Name * [PERSON_NAME] User Name *…" at bounding box center [642, 386] width 1285 height 773
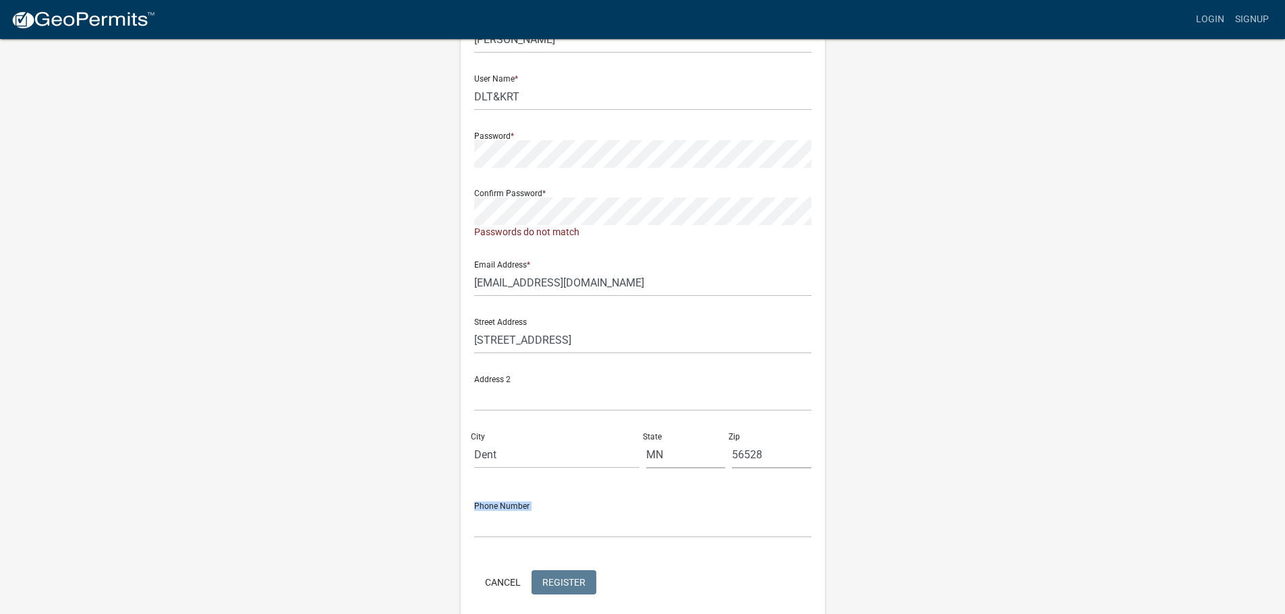
scroll to position [159, 0]
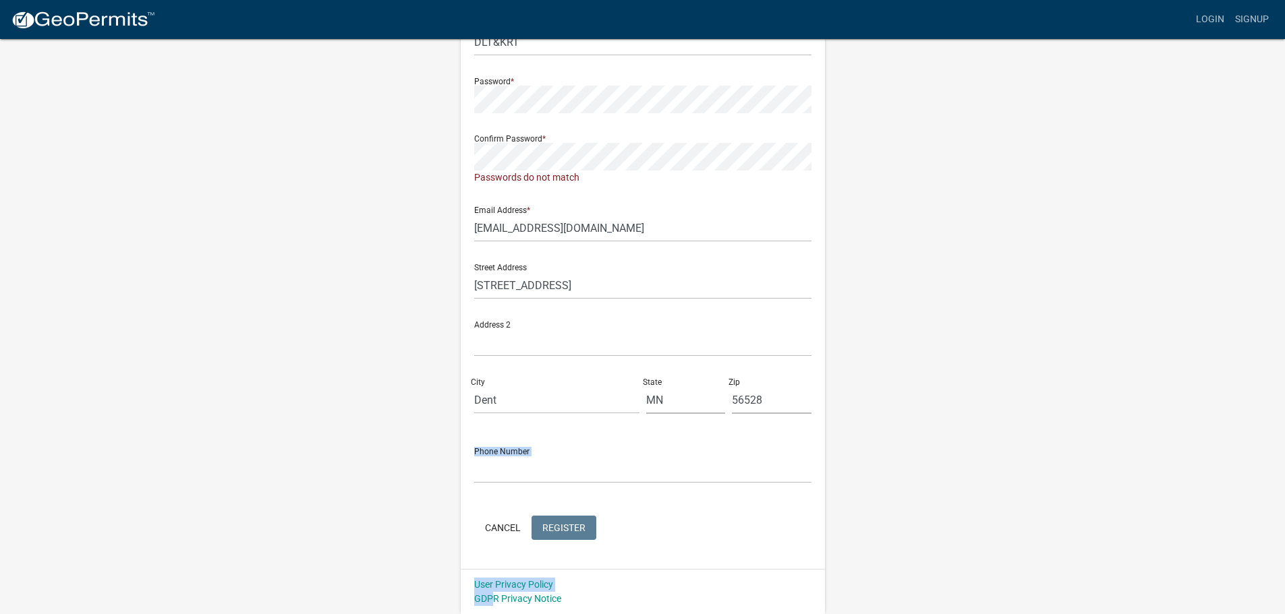
drag, startPoint x: 561, startPoint y: 586, endPoint x: 492, endPoint y: 638, distance: 86.7
click at [492, 455] on html "Internet Explorer does NOT work with GeoPermits. Get a new browser for more sec…" at bounding box center [642, 148] width 1285 height 614
click at [515, 589] on link "User Privacy Policy" at bounding box center [513, 584] width 79 height 11
click at [486, 471] on input "text" at bounding box center [642, 470] width 337 height 28
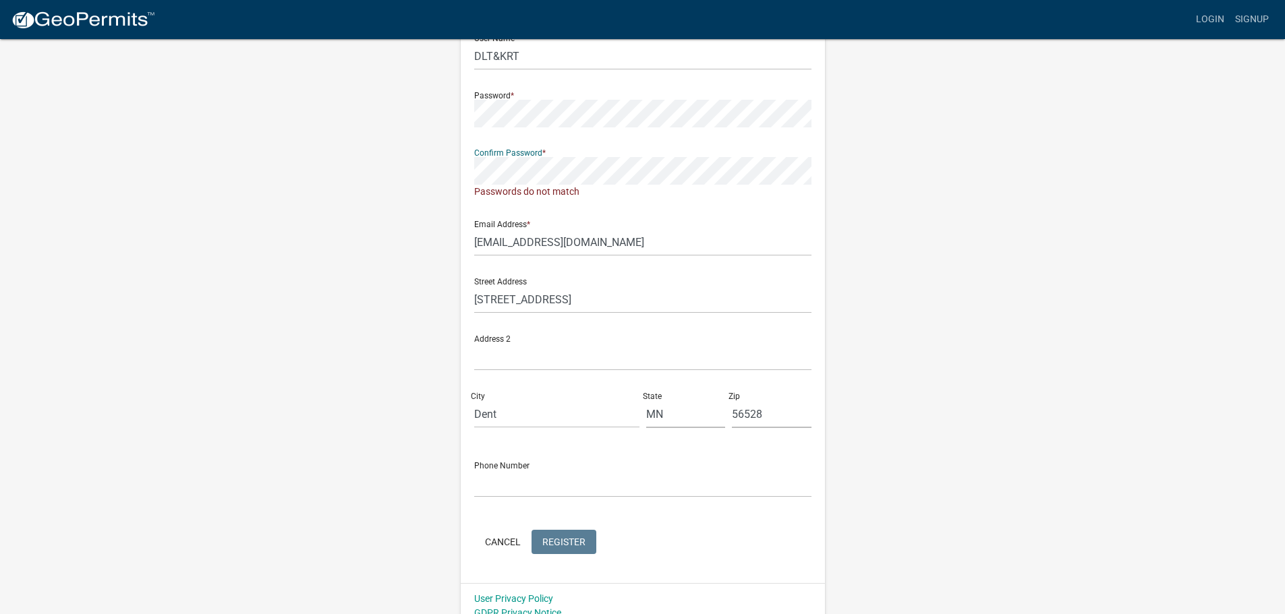
click at [591, 58] on input "DLT&KRT" at bounding box center [642, 56] width 337 height 28
type input "DLT&KRT"
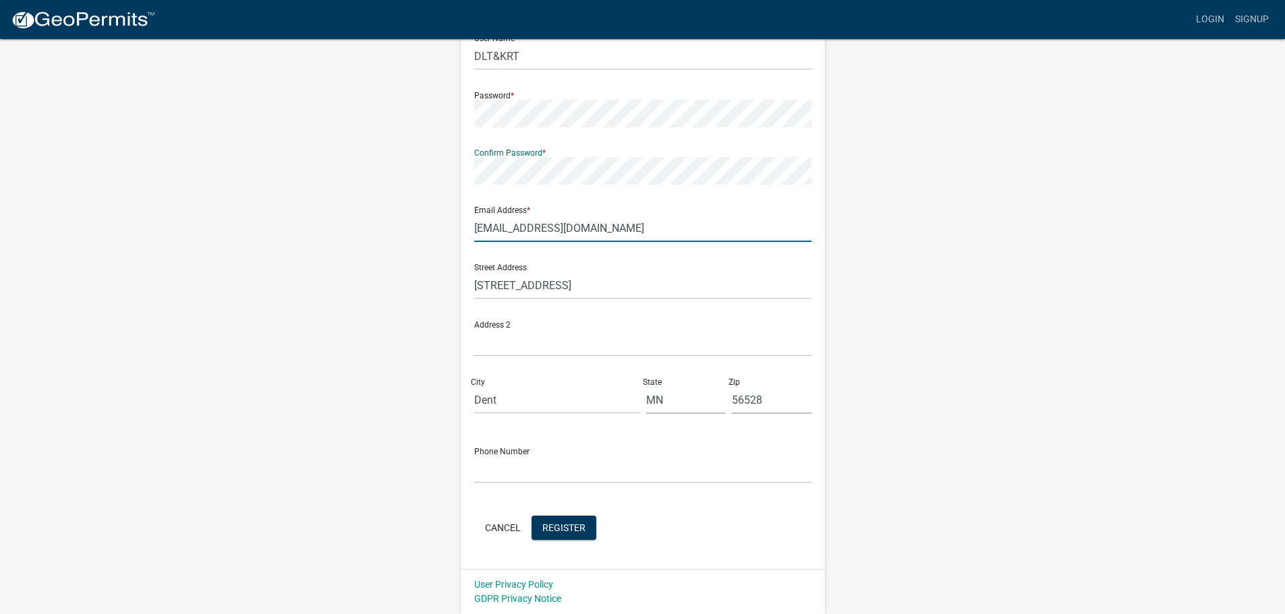
click at [761, 216] on input "[EMAIL_ADDRESS][DOMAIN_NAME]" at bounding box center [642, 228] width 337 height 28
click at [539, 332] on input "text" at bounding box center [642, 343] width 337 height 28
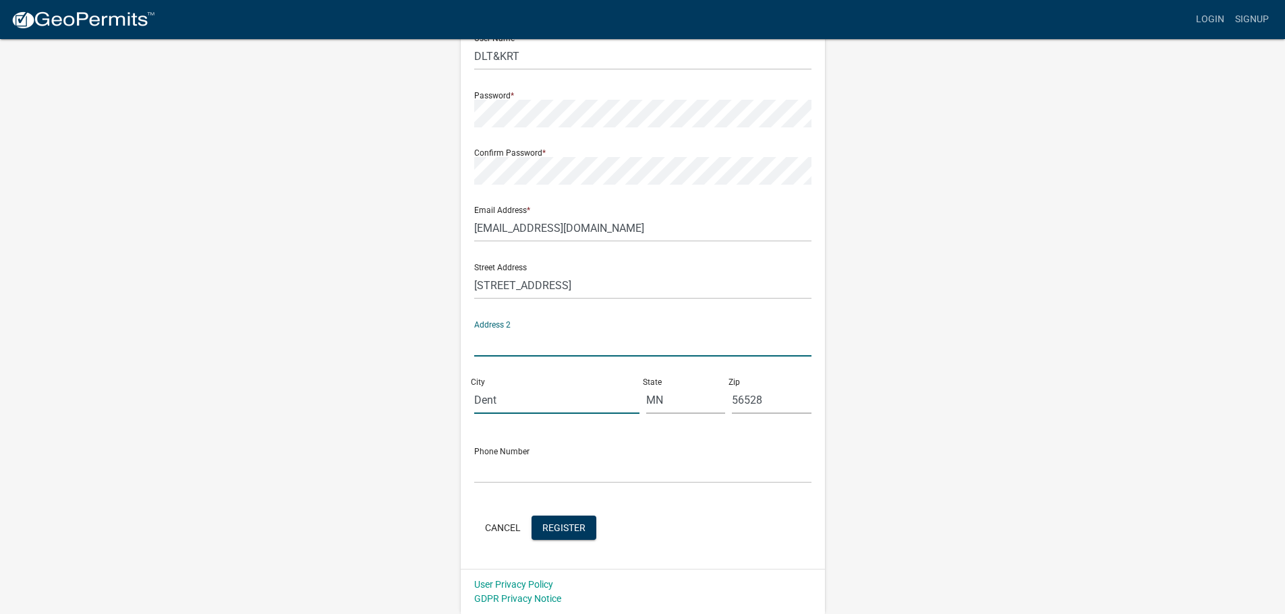
click at [515, 397] on input "Dent" at bounding box center [556, 400] width 165 height 28
click at [597, 467] on input "text" at bounding box center [642, 470] width 337 height 28
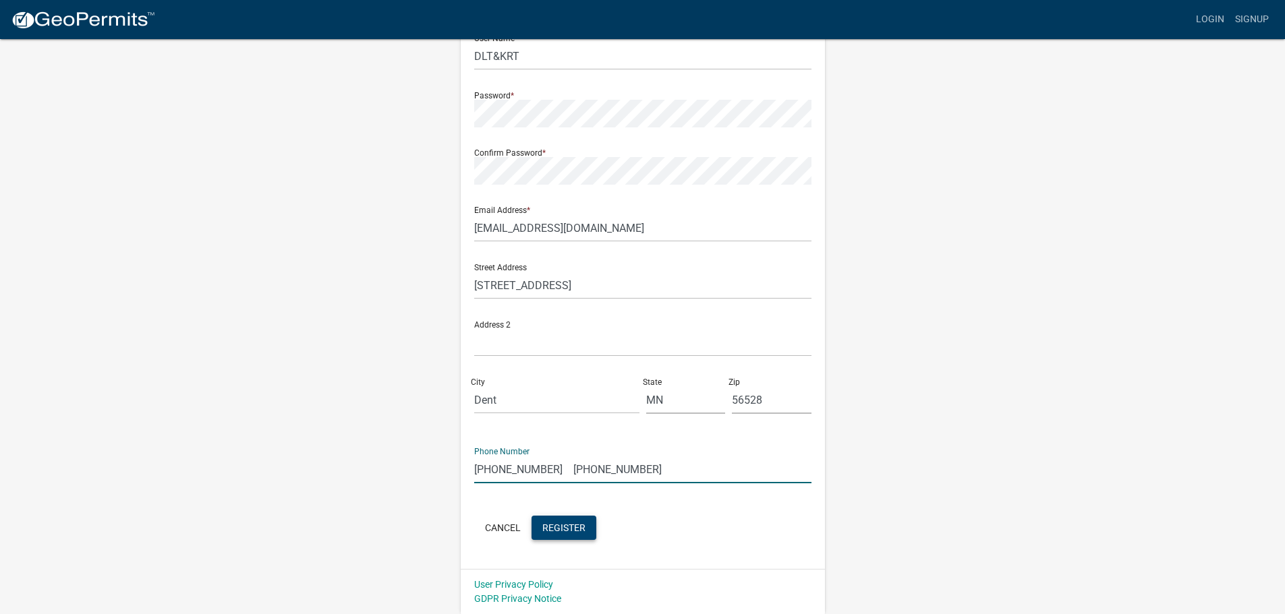
type input "[PHONE_NUMBER] [PHONE_NUMBER]"
click at [567, 529] on span "Register" at bounding box center [563, 527] width 43 height 11
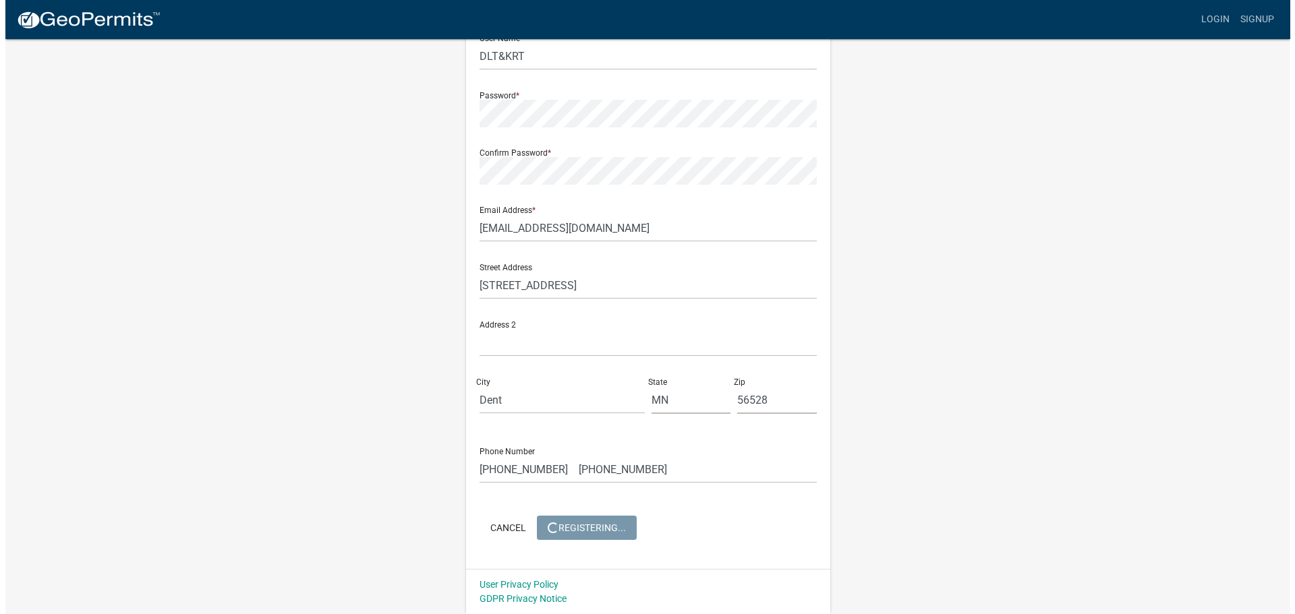
scroll to position [0, 0]
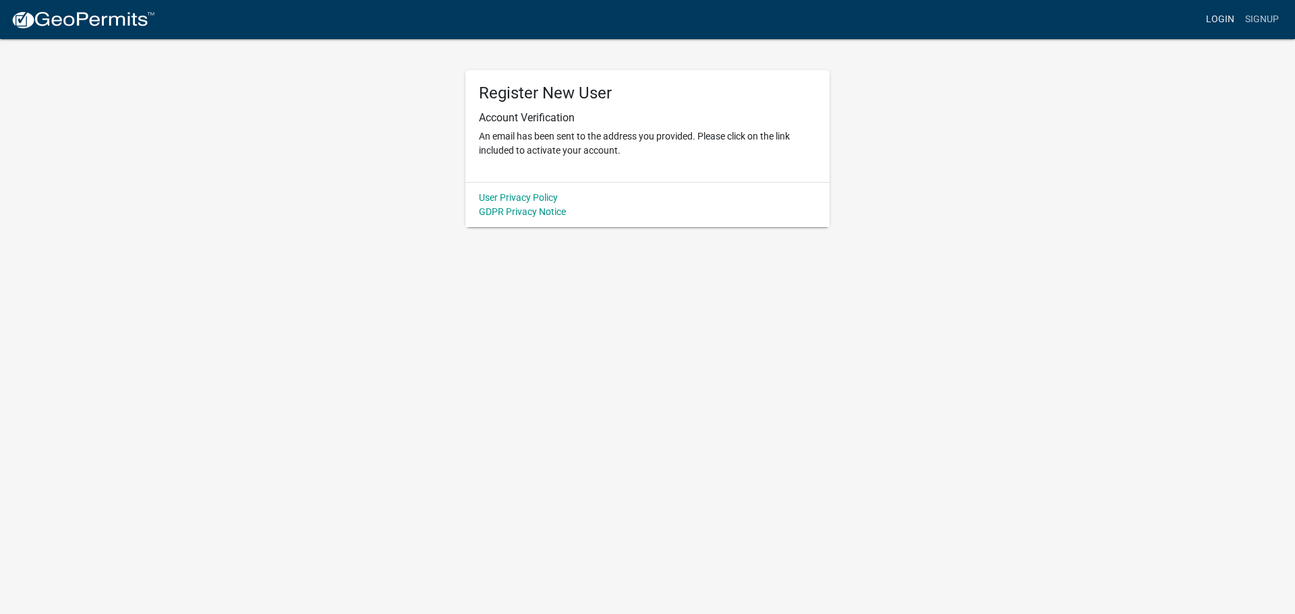
click at [1226, 29] on link "Login" at bounding box center [1219, 20] width 39 height 26
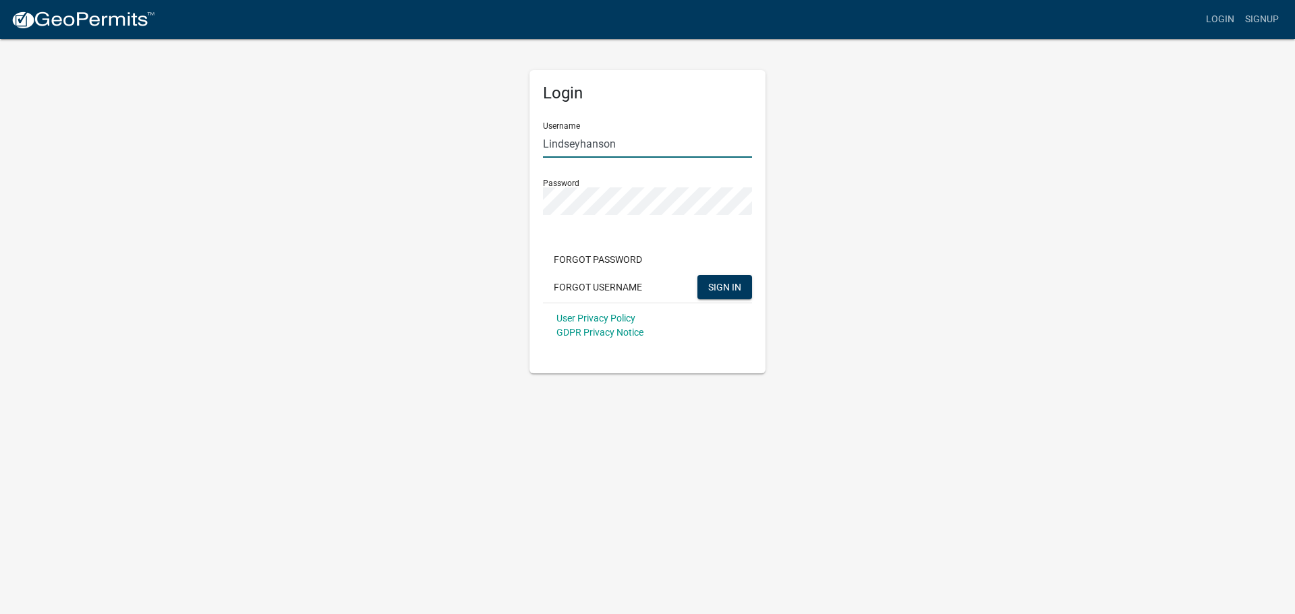
click at [673, 143] on input "Lindseyhanson" at bounding box center [647, 144] width 209 height 28
type input "L"
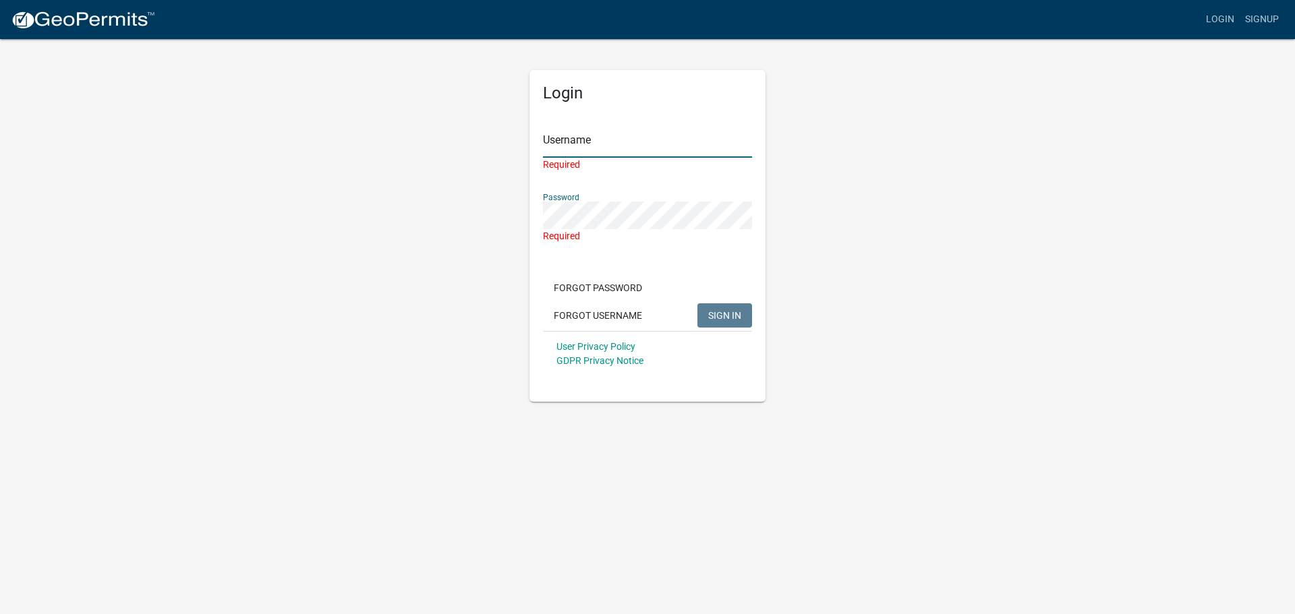
click at [612, 143] on input "Username" at bounding box center [647, 144] width 209 height 28
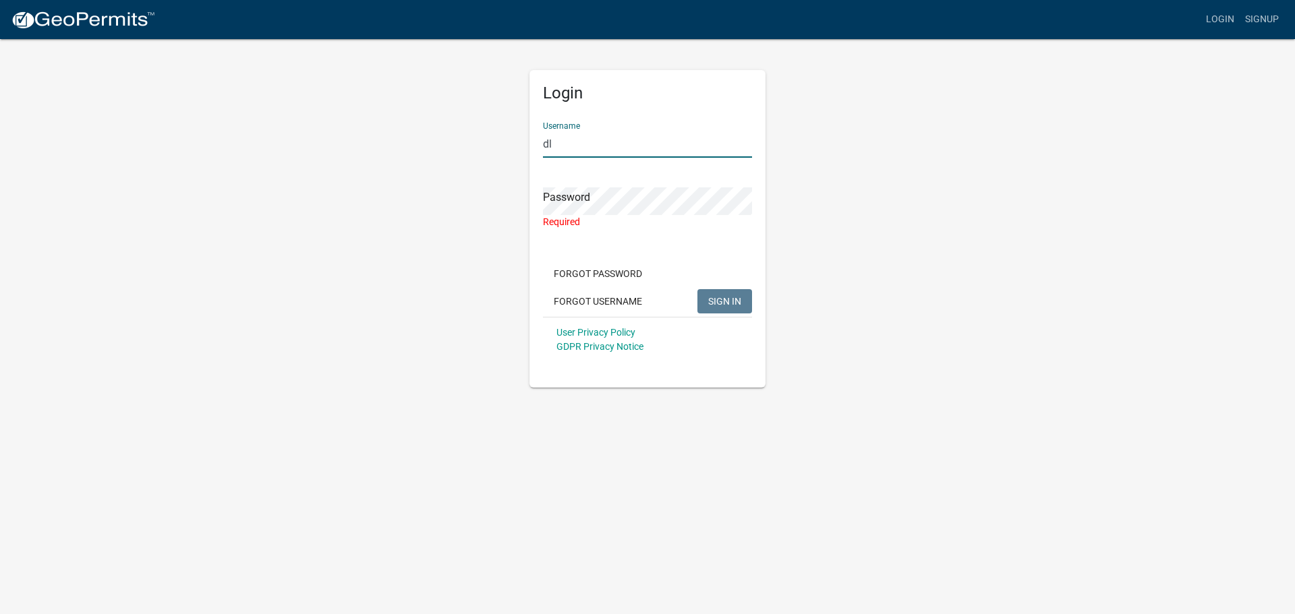
type input "d"
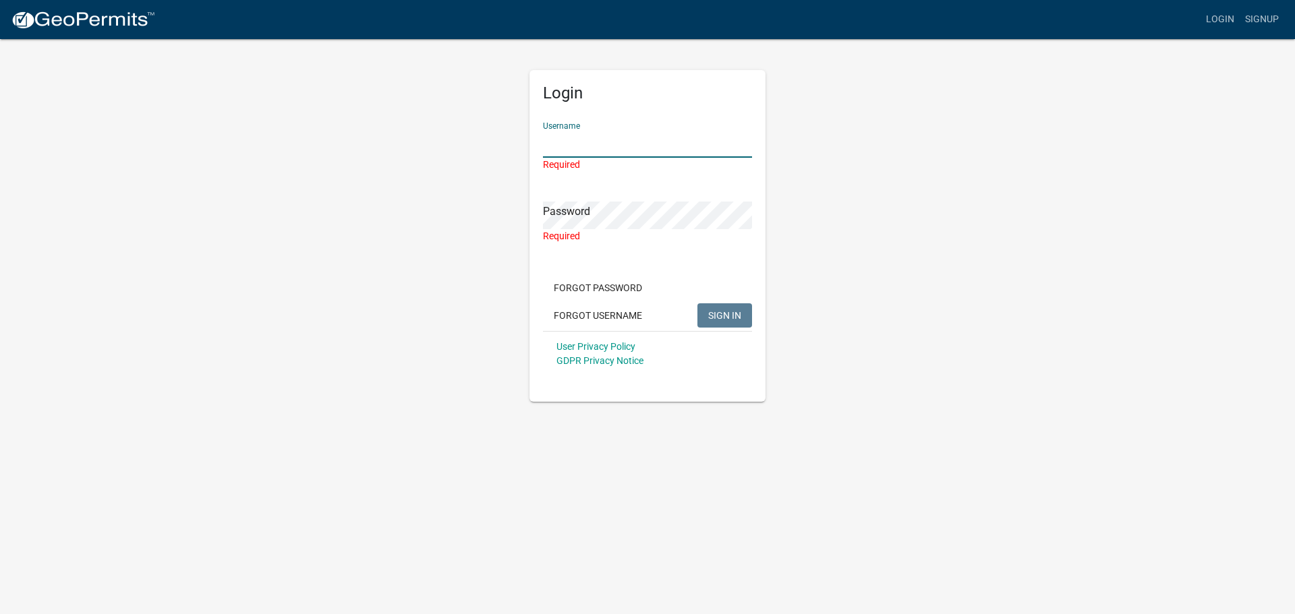
type input "d"
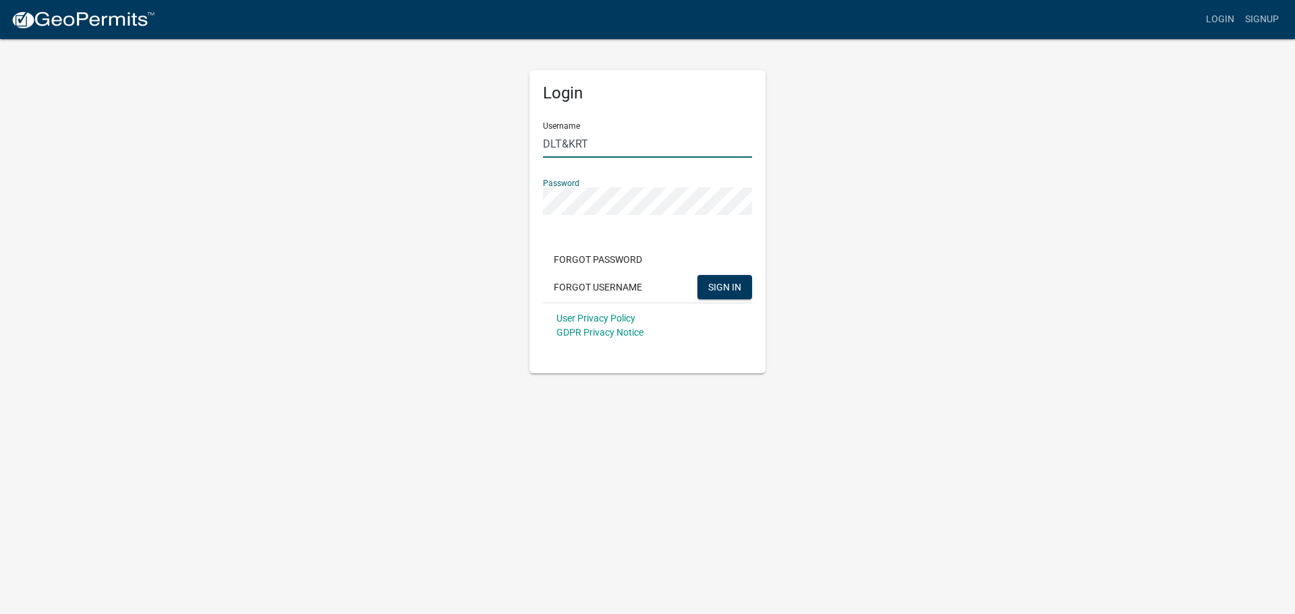
click at [641, 145] on input "DLT&KRT" at bounding box center [647, 144] width 209 height 28
click at [641, 149] on input "DLT&KRT" at bounding box center [647, 144] width 209 height 28
type input "DLT&KRT"
click at [909, 237] on div "Login Username DLT&KRT Password Forgot Password Forgot Username SIGN IN User Pr…" at bounding box center [647, 206] width 769 height 336
click at [730, 275] on button "SIGN IN" at bounding box center [724, 287] width 55 height 24
